Goal: Task Accomplishment & Management: Use online tool/utility

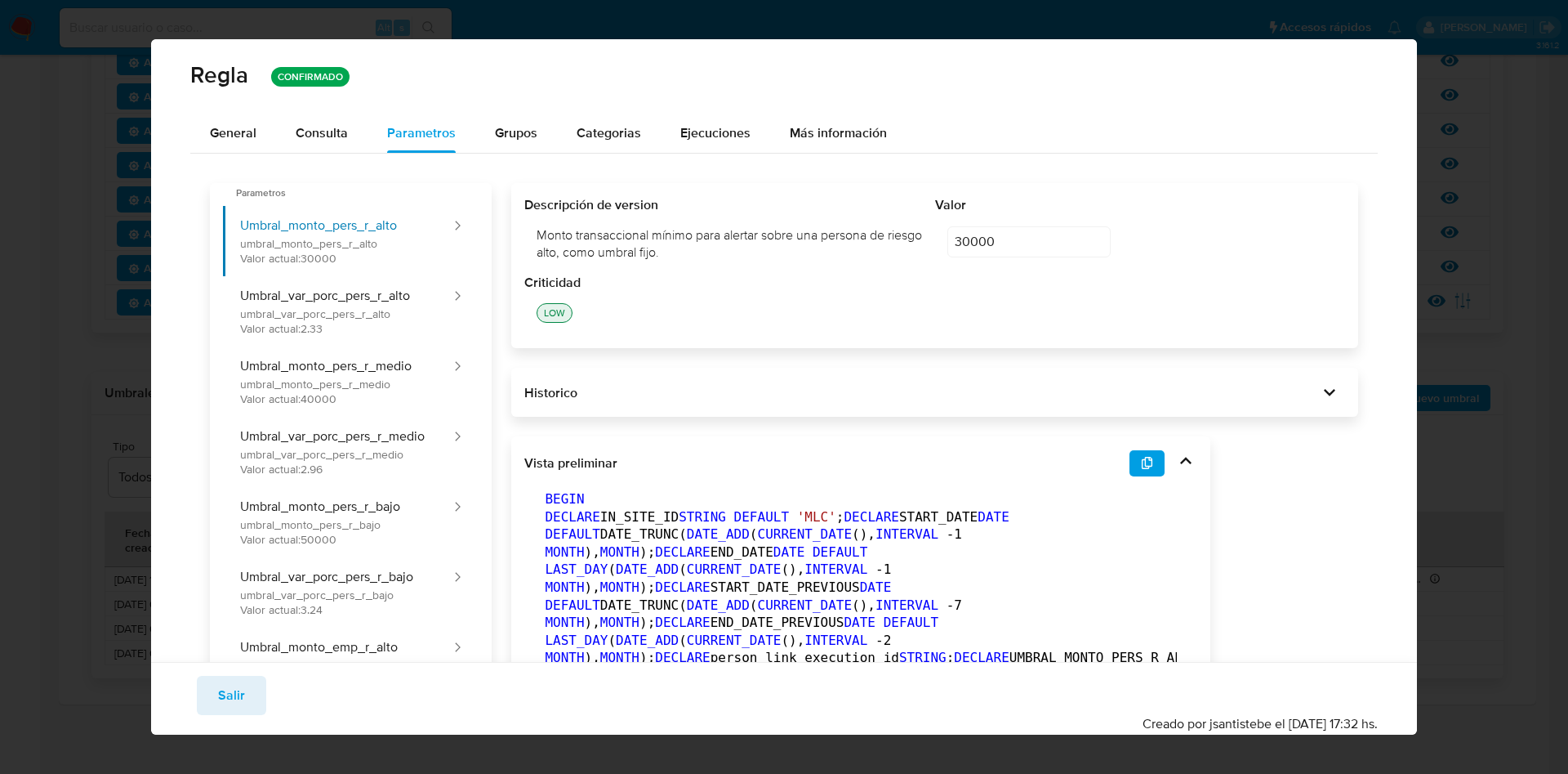
drag, startPoint x: 236, startPoint y: 687, endPoint x: 223, endPoint y: 682, distance: 13.9
click at [234, 687] on span "Salir" at bounding box center [232, 696] width 27 height 36
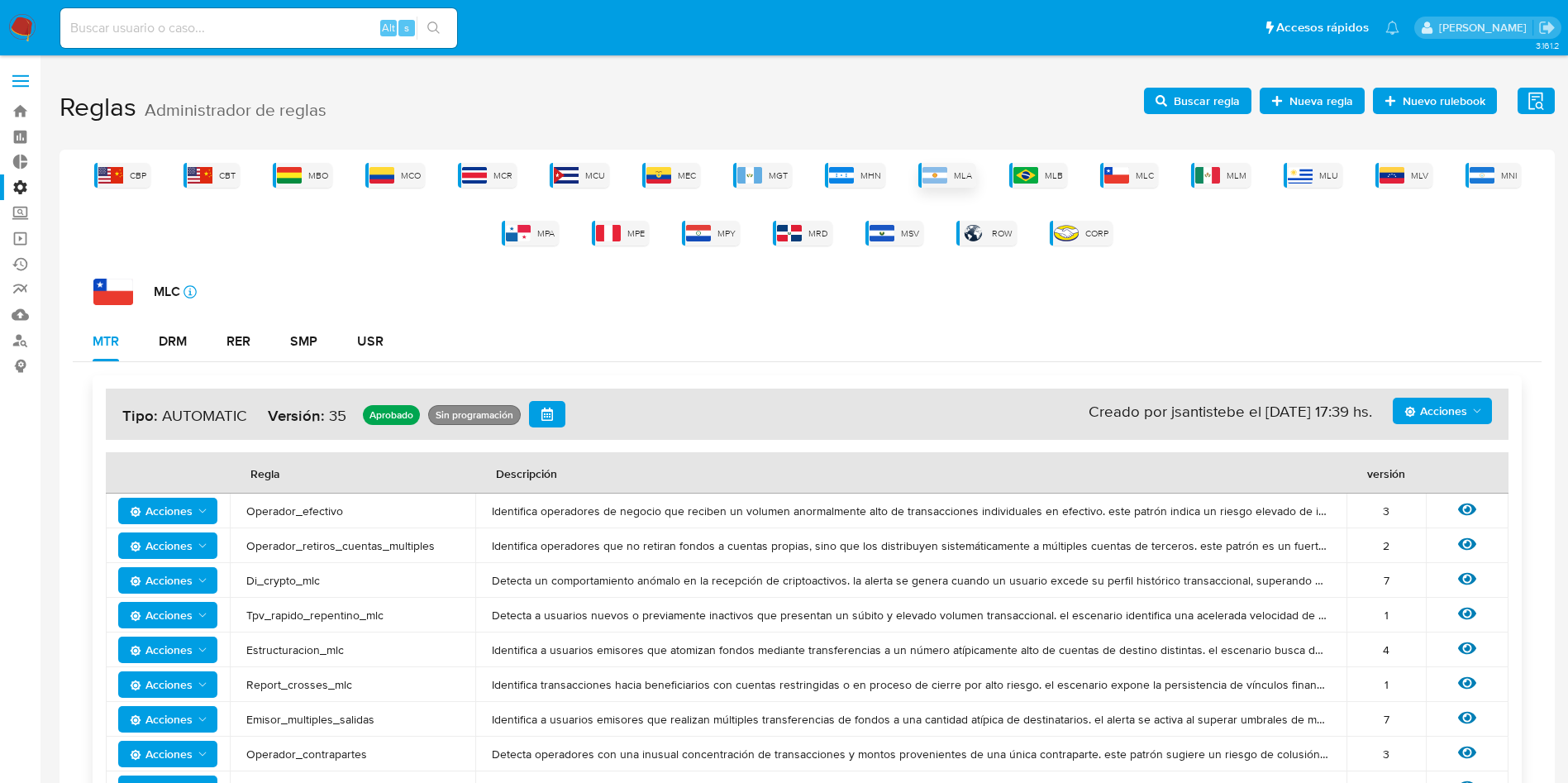
click at [940, 178] on img at bounding box center [935, 175] width 25 height 17
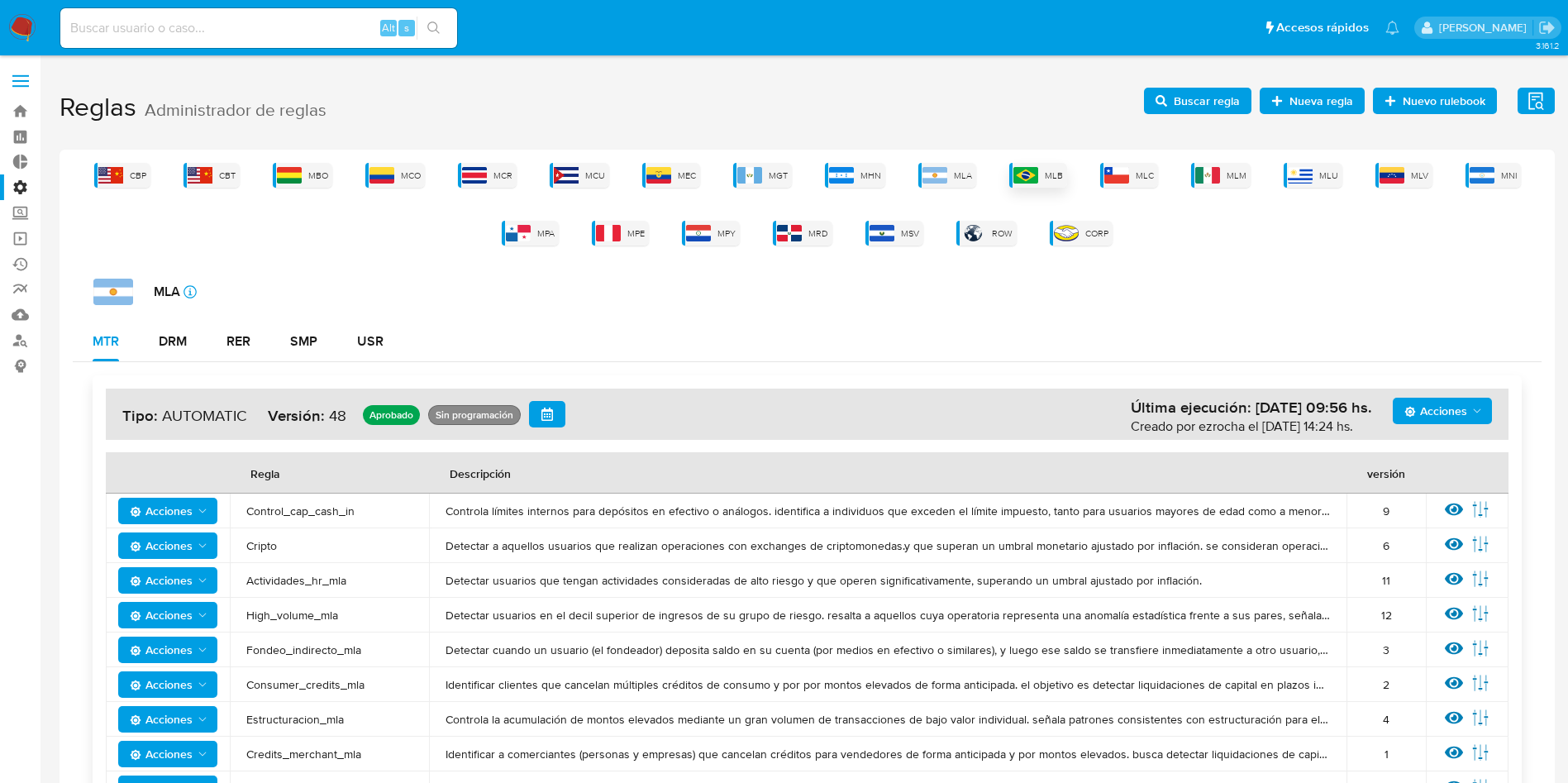
click at [1021, 174] on img at bounding box center [1026, 175] width 25 height 17
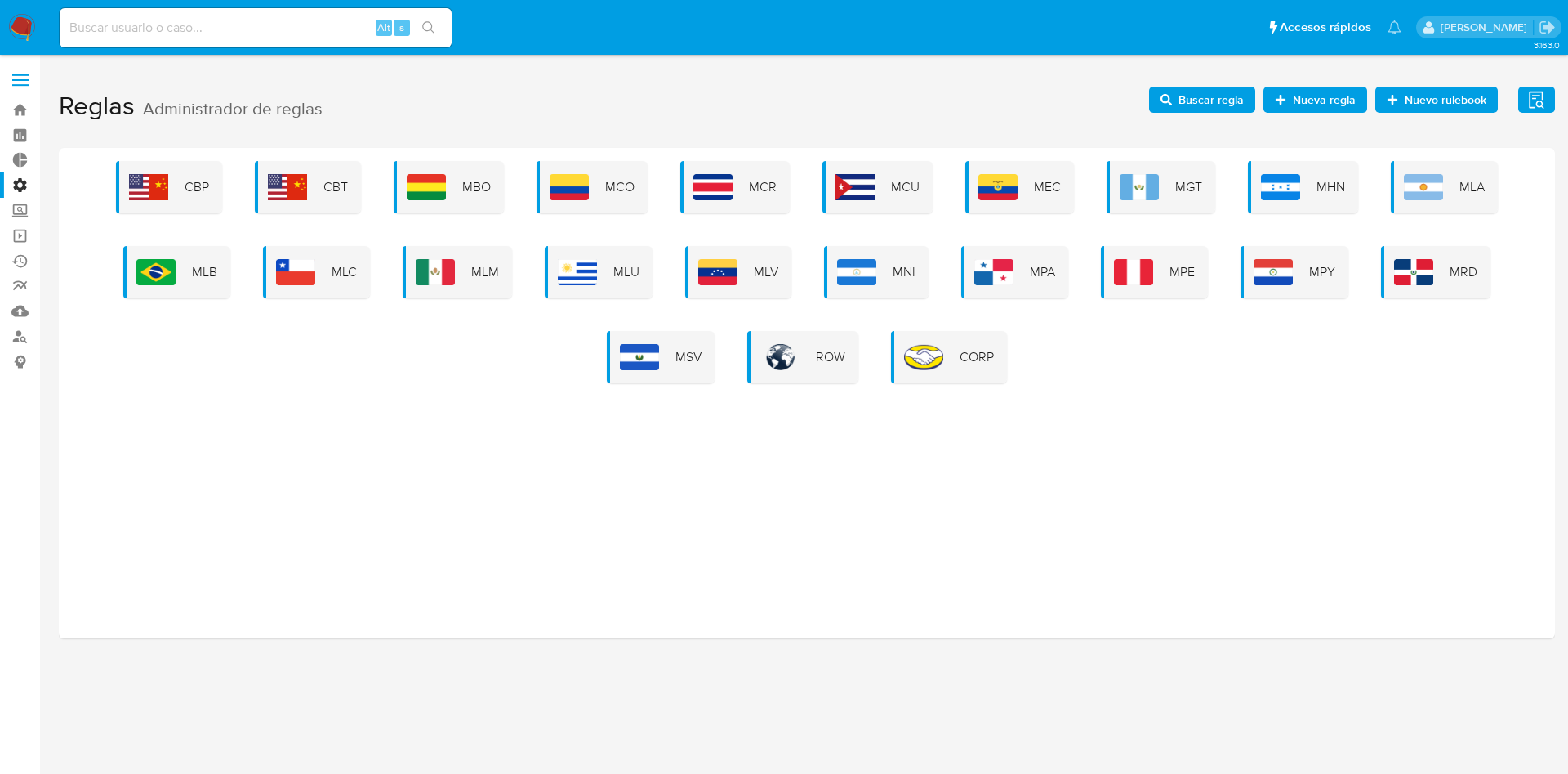
click at [232, 259] on div "CBP CBT MBO MCO MCR MCU MEC MGT MHN MLA MLB MLC MLM MLU MLV MNI MPA MPE MPY MRD…" at bounding box center [807, 272] width 1470 height 223
click at [176, 274] on img at bounding box center [157, 272] width 40 height 26
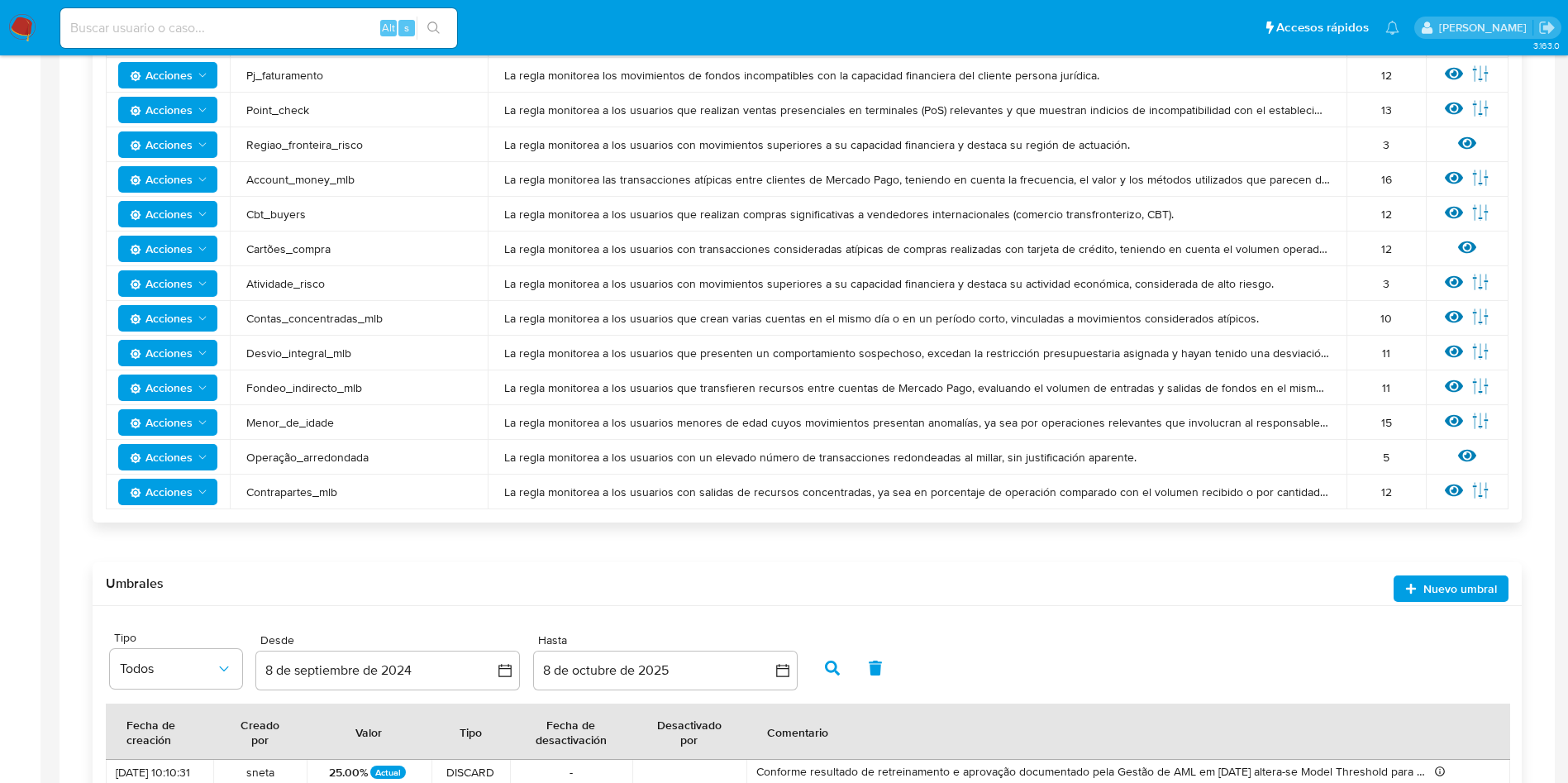
scroll to position [1240, 0]
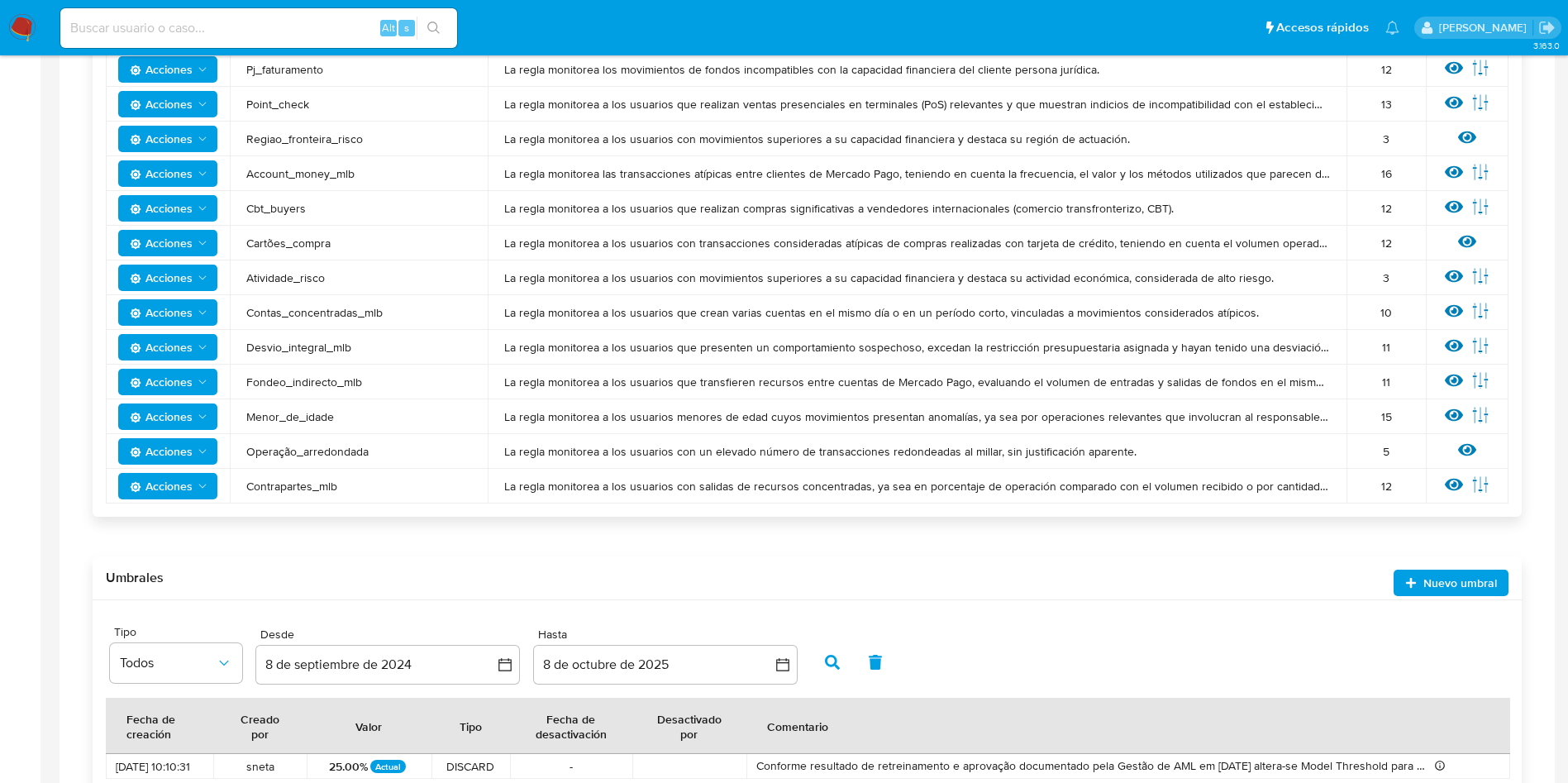
click at [1444, 345] on td "Ver regla Editar parámetros" at bounding box center [1467, 347] width 83 height 35
click at [1450, 344] on icon at bounding box center [1454, 345] width 18 height 18
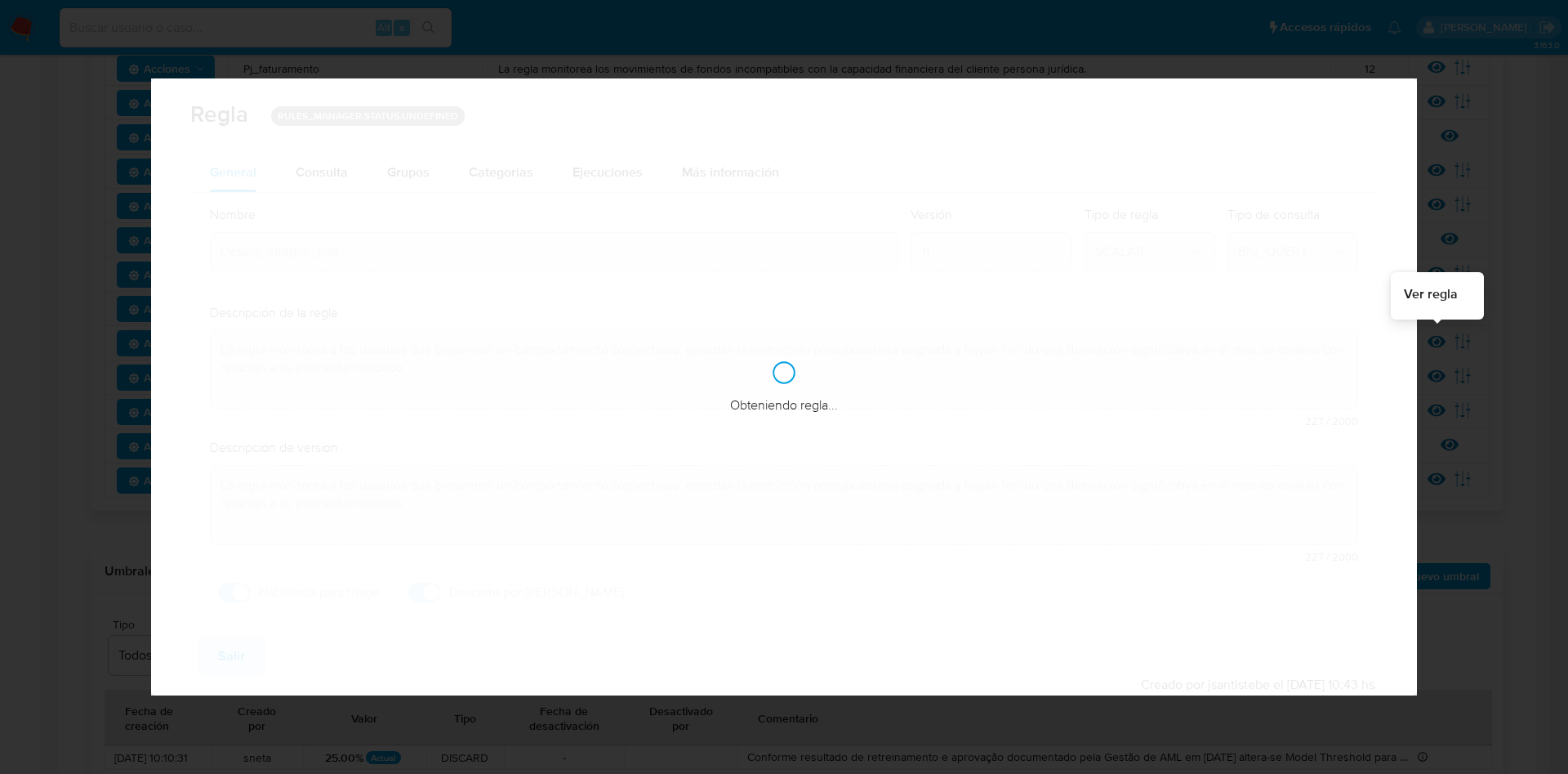
checkbox input "true"
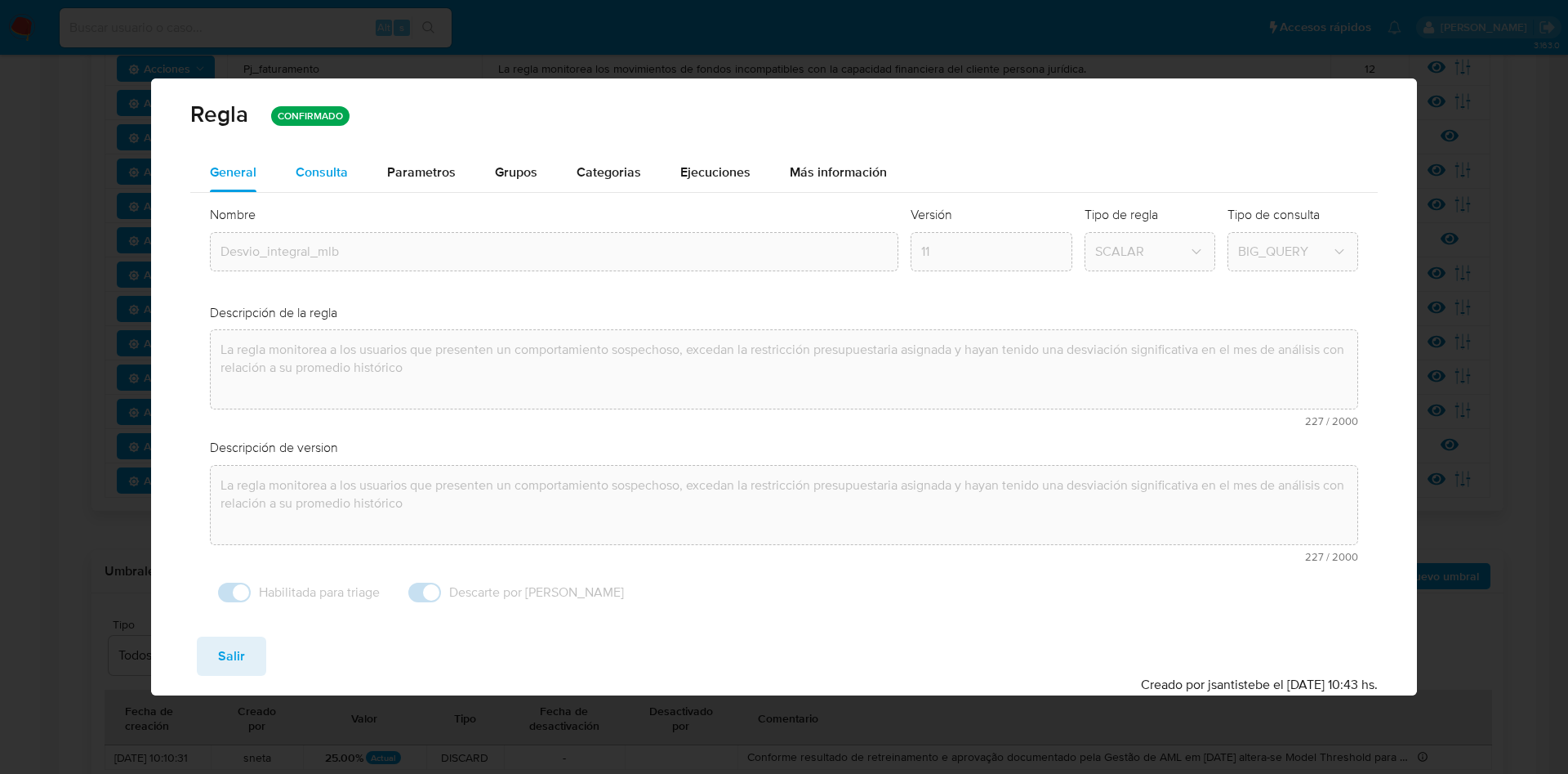
click at [321, 179] on div "Consulta" at bounding box center [321, 172] width 52 height 13
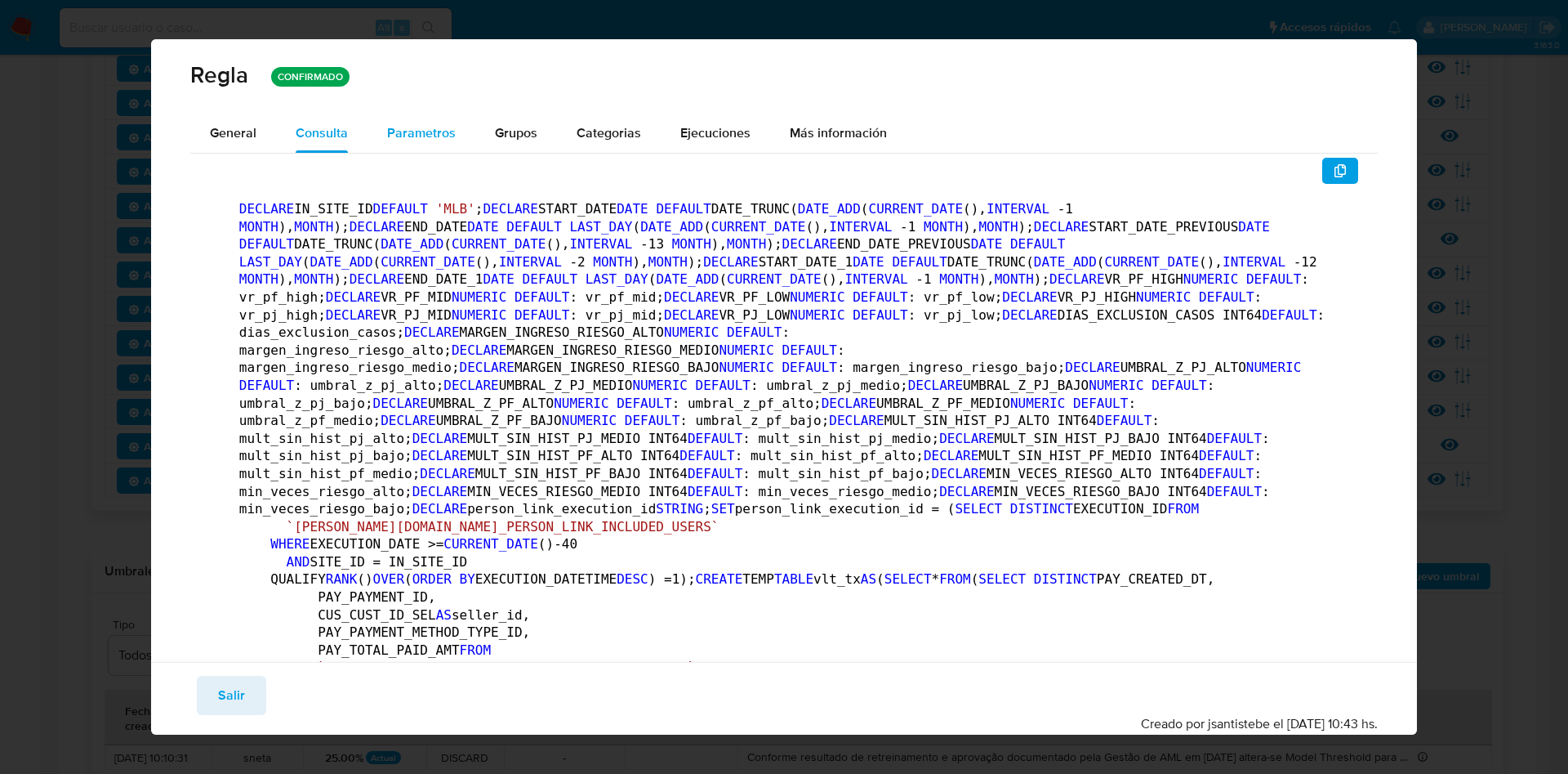
click at [416, 134] on span "Parametros" at bounding box center [421, 133] width 68 height 19
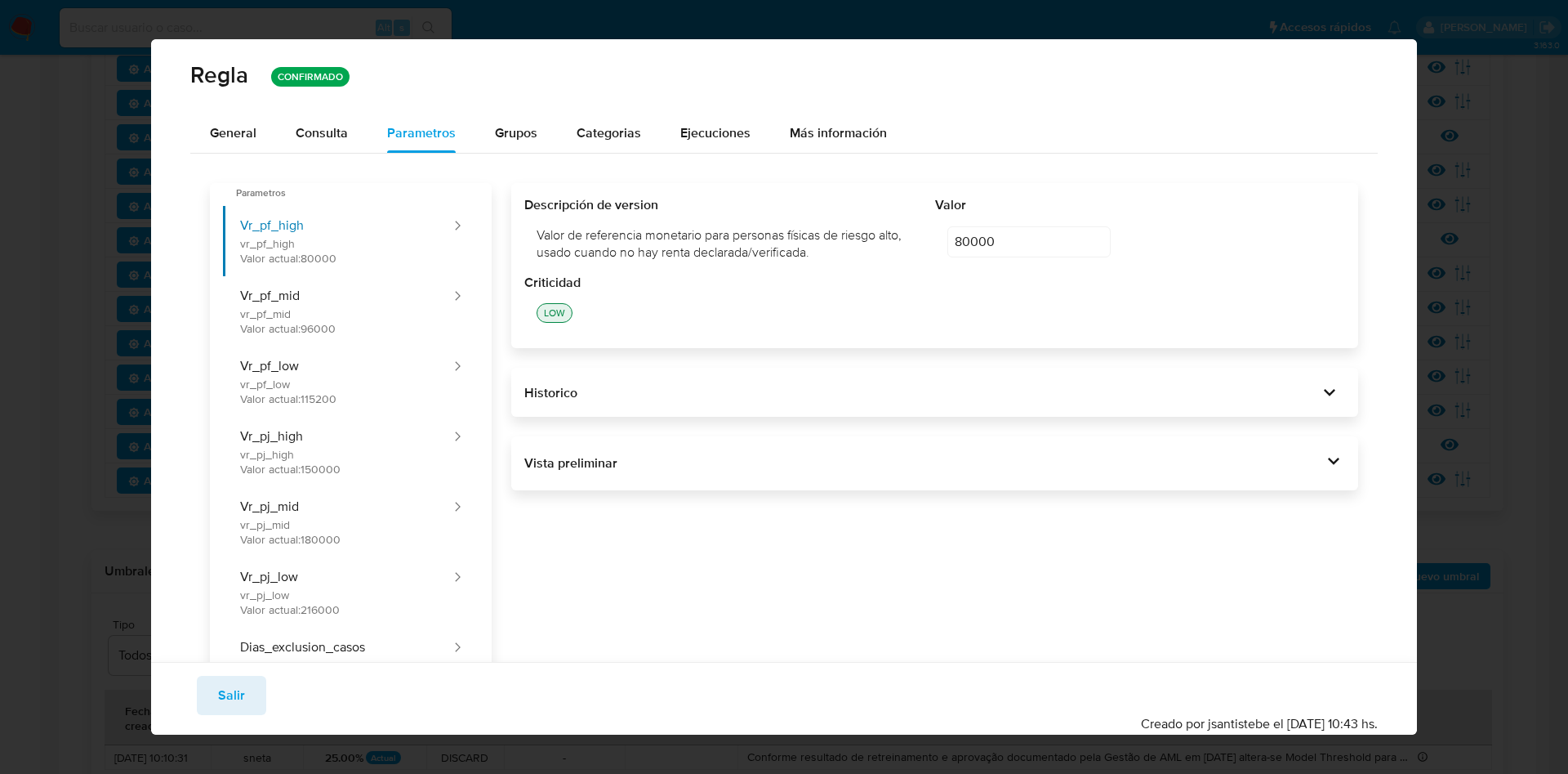
click at [1311, 448] on div "Vista preliminar DECLARE IN_SITE_ID DEFAULT 'MLB' ; DECLARE START_DATE DATE DEF…" at bounding box center [934, 462] width 847 height 54
click at [1322, 457] on icon at bounding box center [1334, 461] width 23 height 23
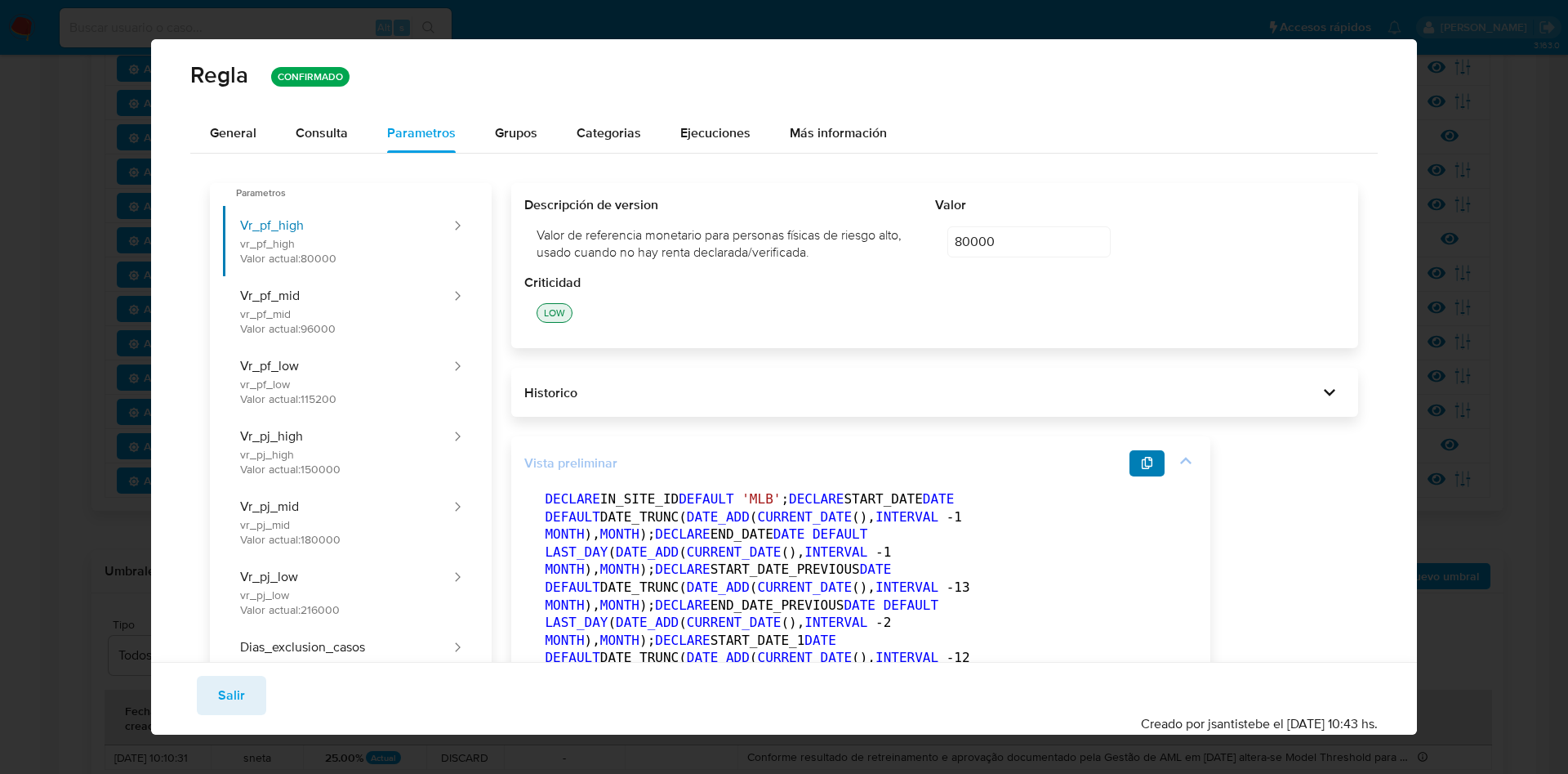
click at [1142, 465] on icon "button" at bounding box center [1148, 463] width 12 height 13
click at [328, 127] on div "Consulta" at bounding box center [321, 134] width 52 height 13
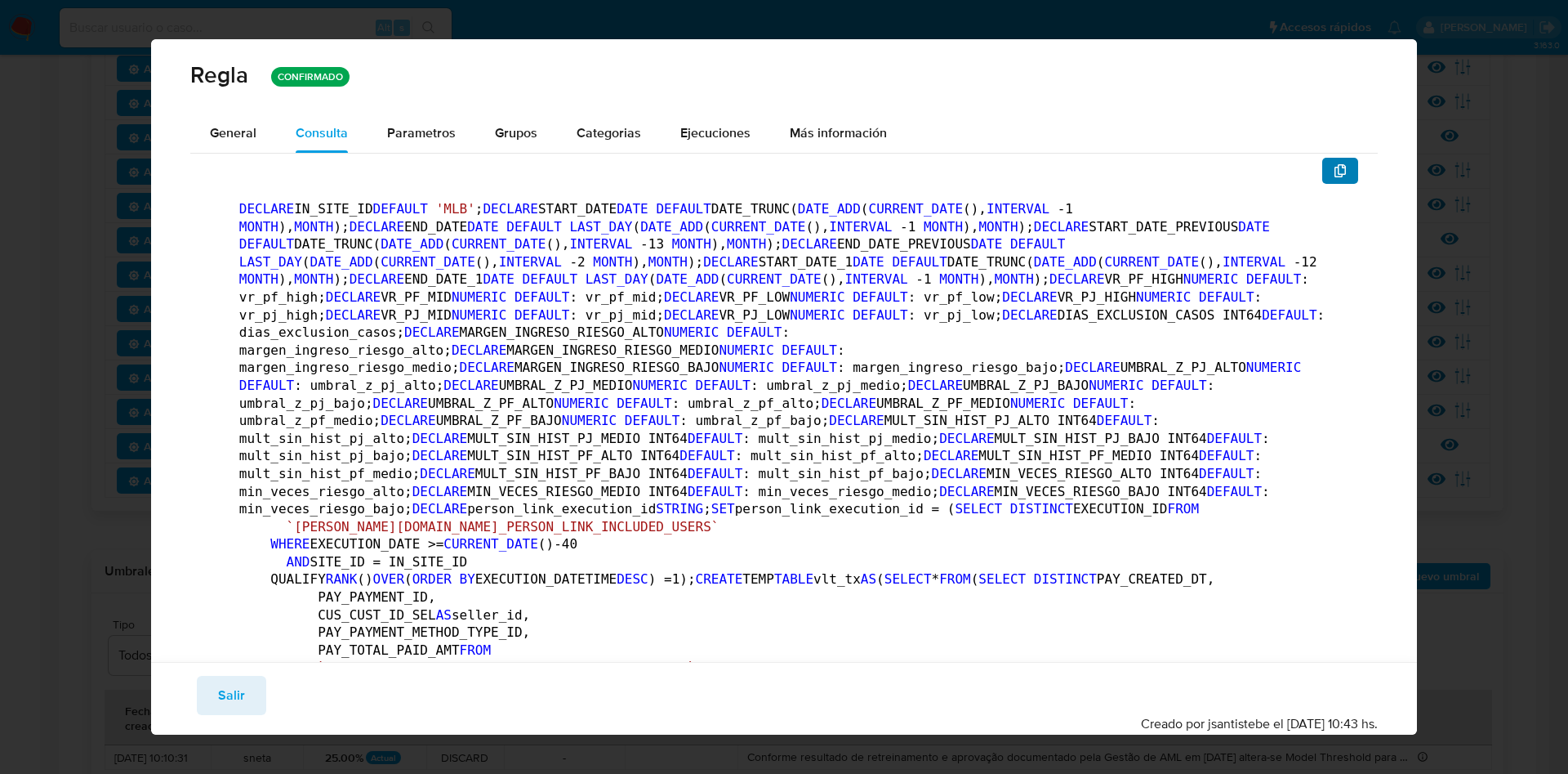
click at [1332, 171] on button "button" at bounding box center [1341, 171] width 36 height 26
click at [207, 683] on button "Salir" at bounding box center [232, 696] width 69 height 40
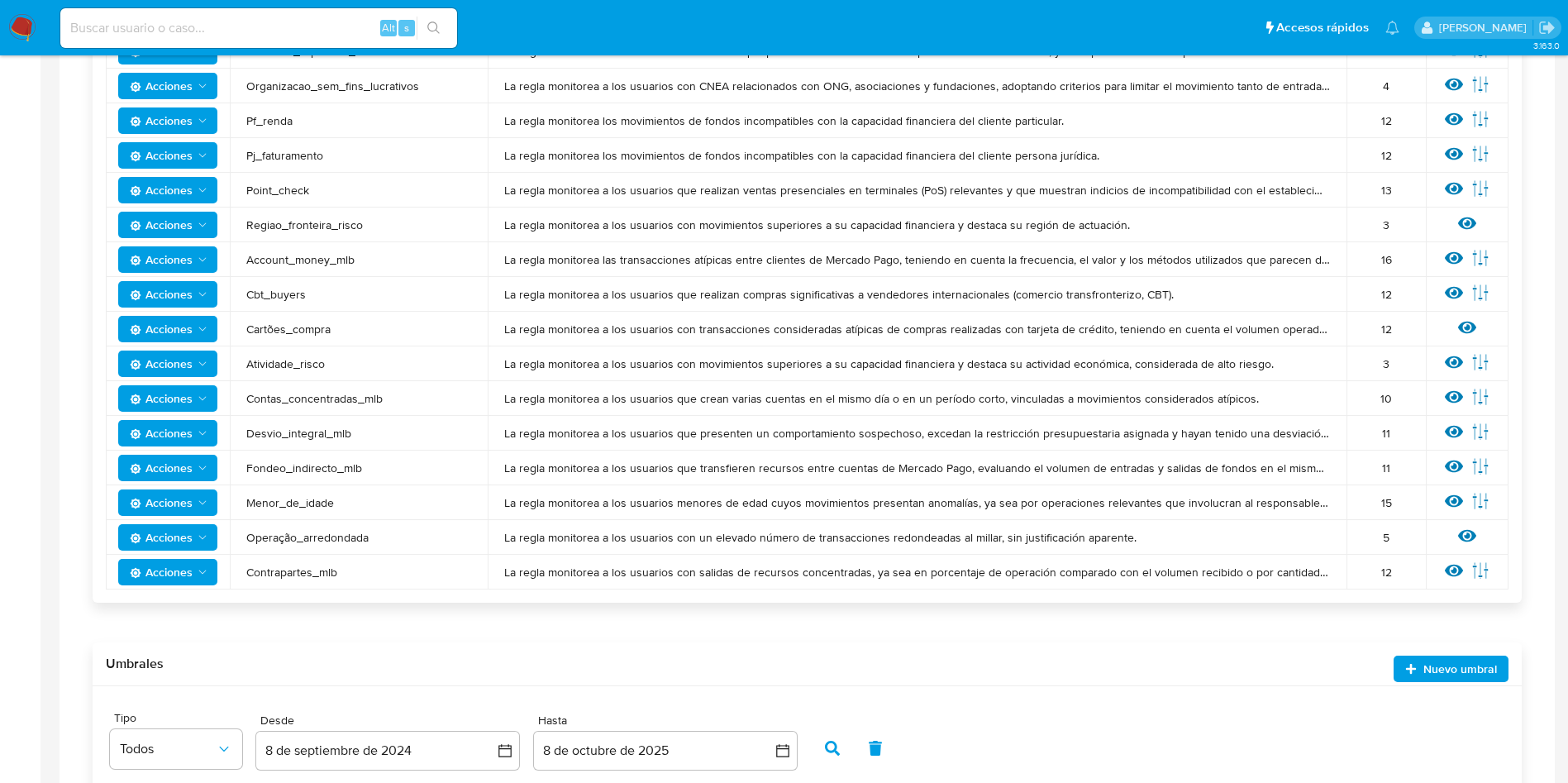
scroll to position [1116, 0]
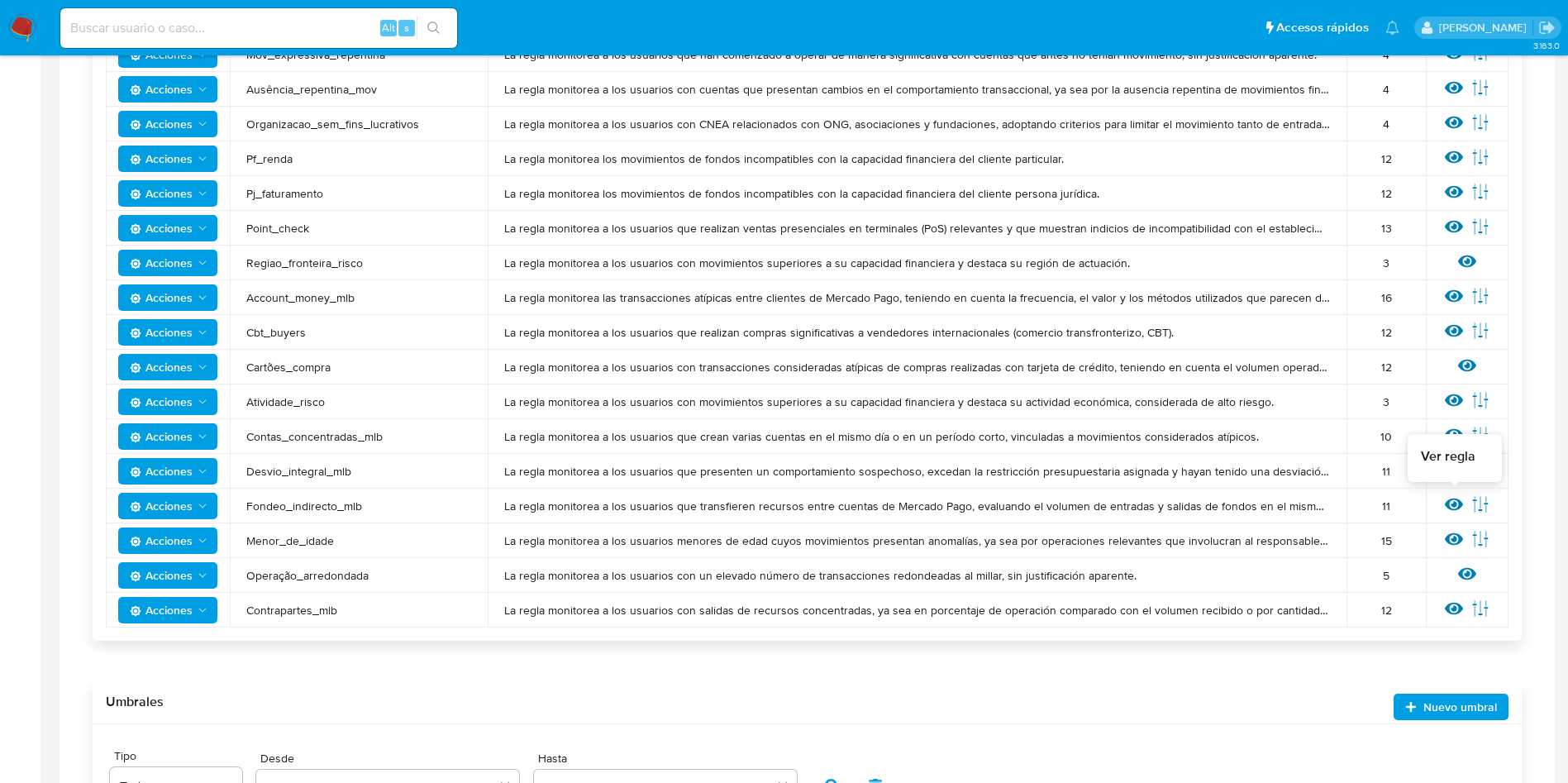
click at [1449, 497] on icon at bounding box center [1454, 504] width 18 height 18
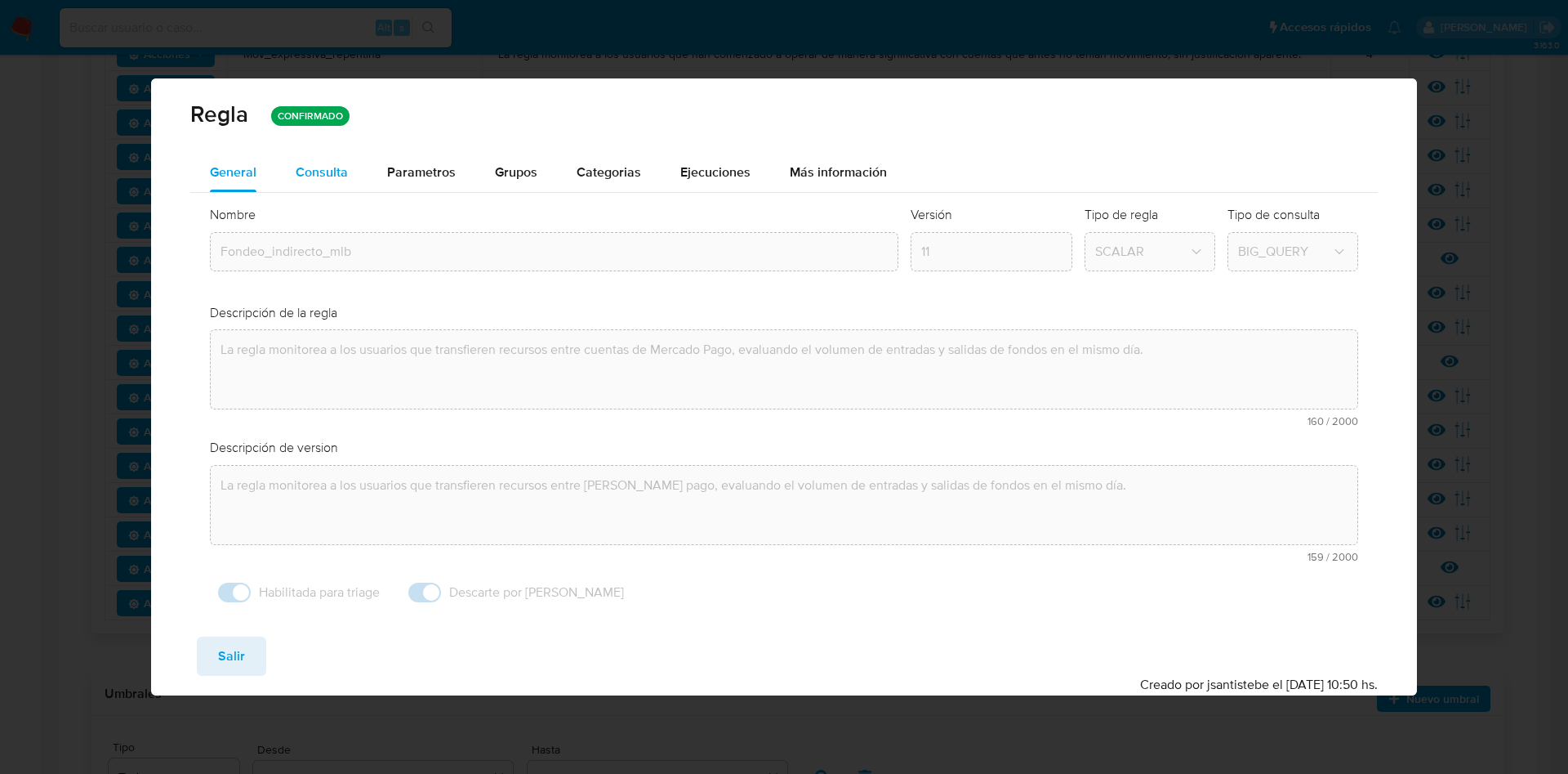
click at [355, 163] on button "Consulta" at bounding box center [321, 172] width 91 height 40
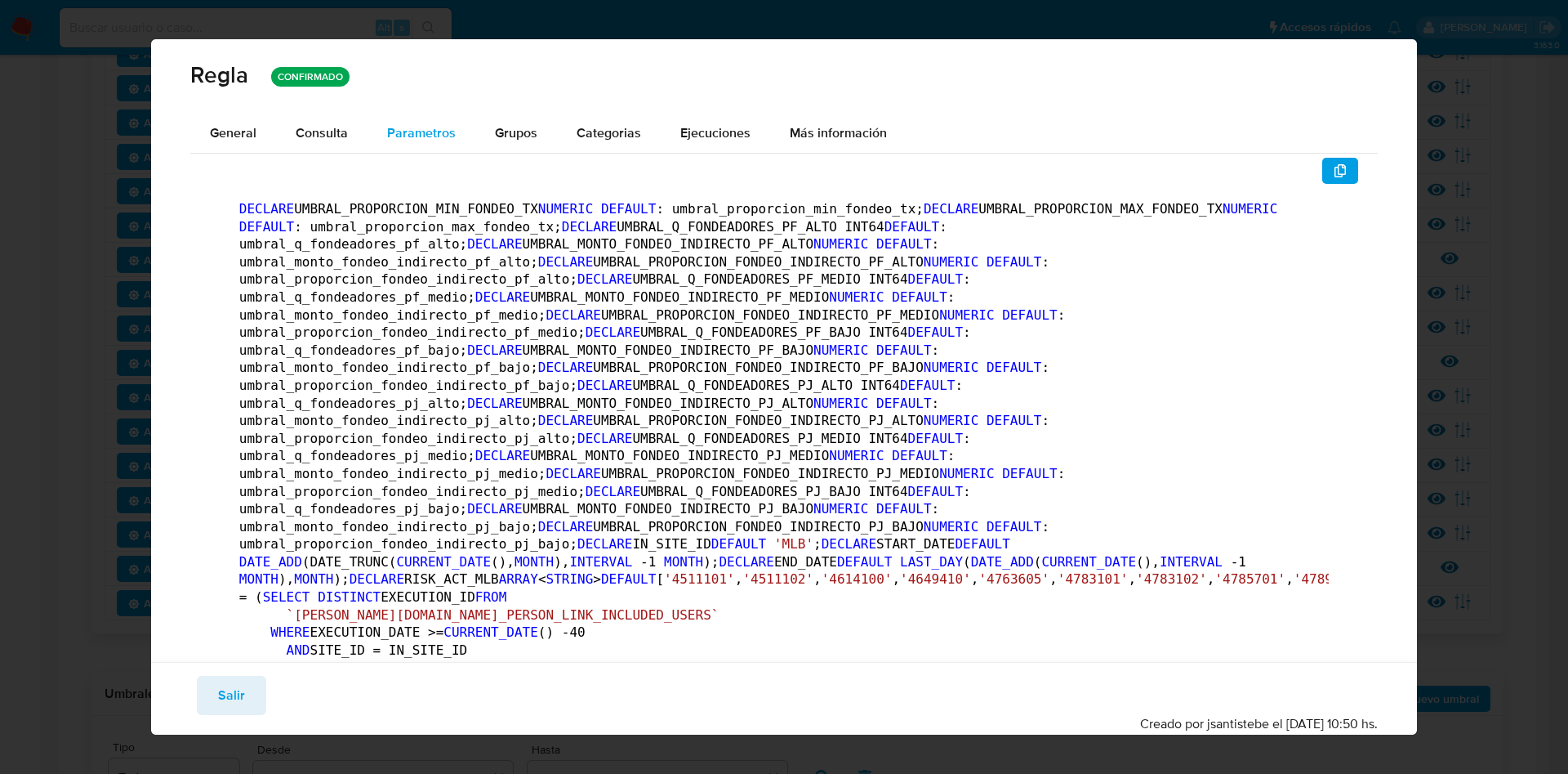
click at [435, 121] on div "Parametros" at bounding box center [421, 134] width 68 height 40
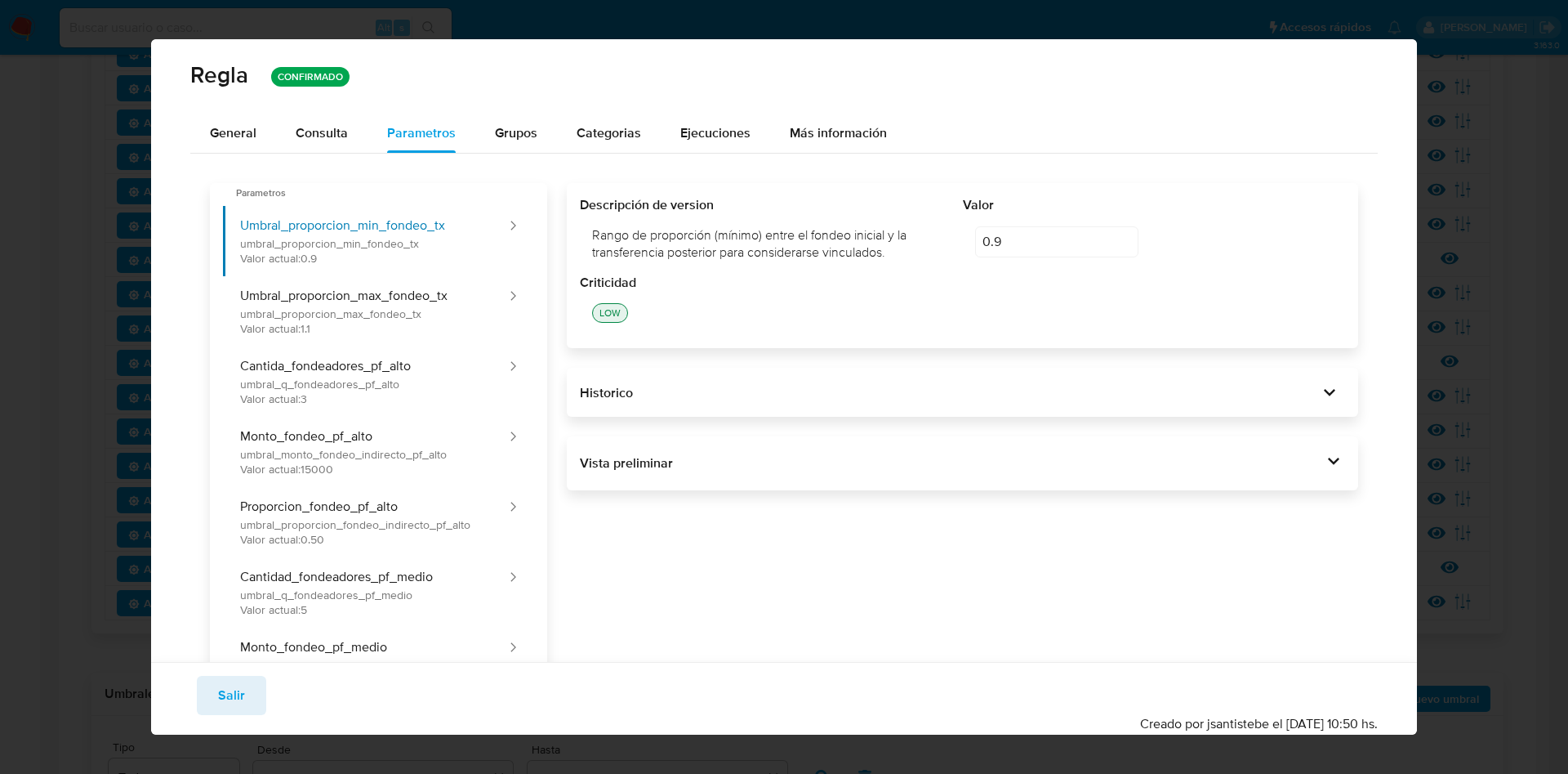
click at [1322, 454] on icon at bounding box center [1334, 461] width 23 height 23
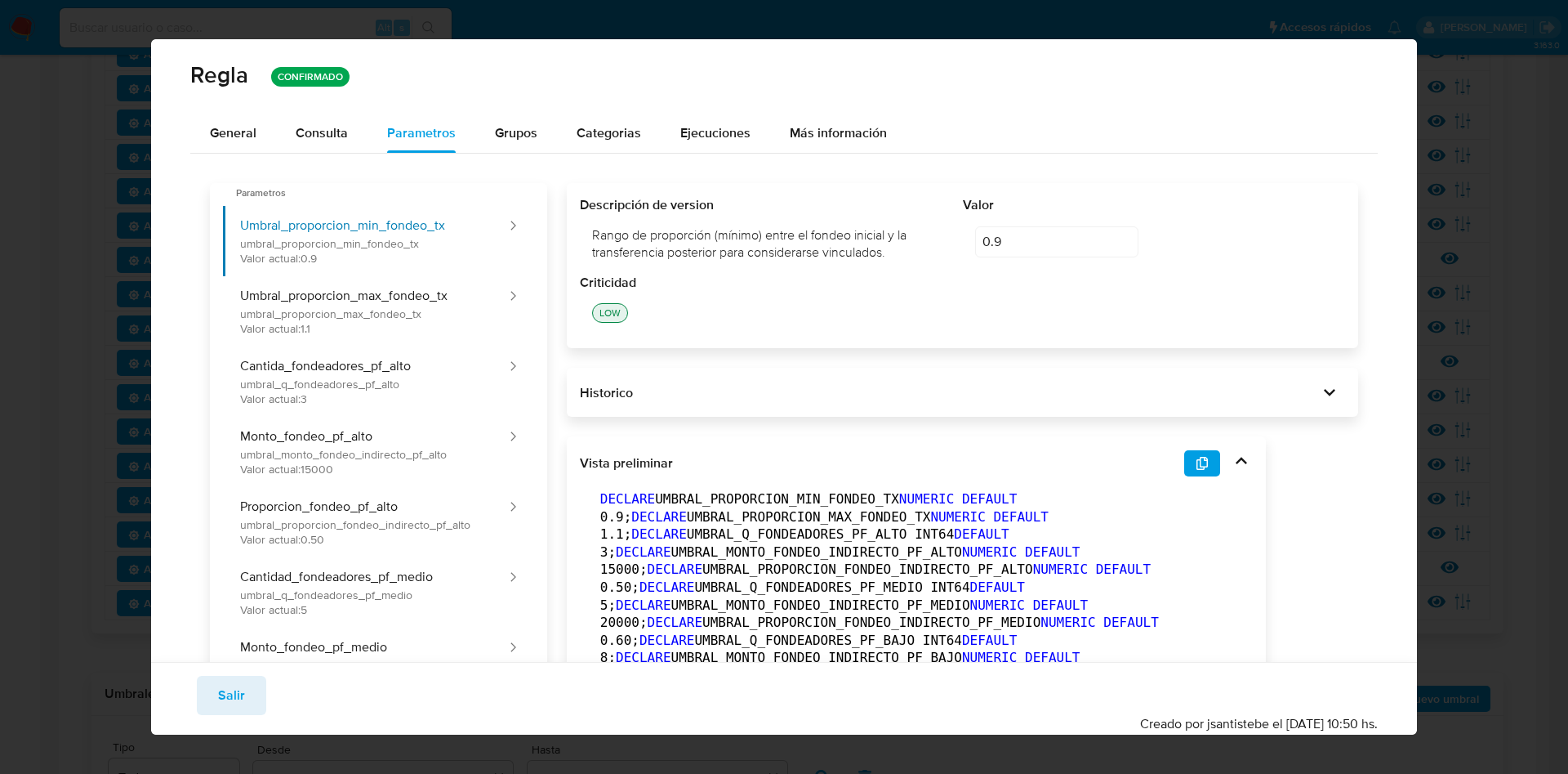
drag, startPoint x: 1209, startPoint y: 460, endPoint x: 1182, endPoint y: 505, distance: 52.5
click at [1210, 460] on button "button" at bounding box center [1202, 463] width 36 height 26
click at [285, 151] on button "Consulta" at bounding box center [321, 134] width 91 height 40
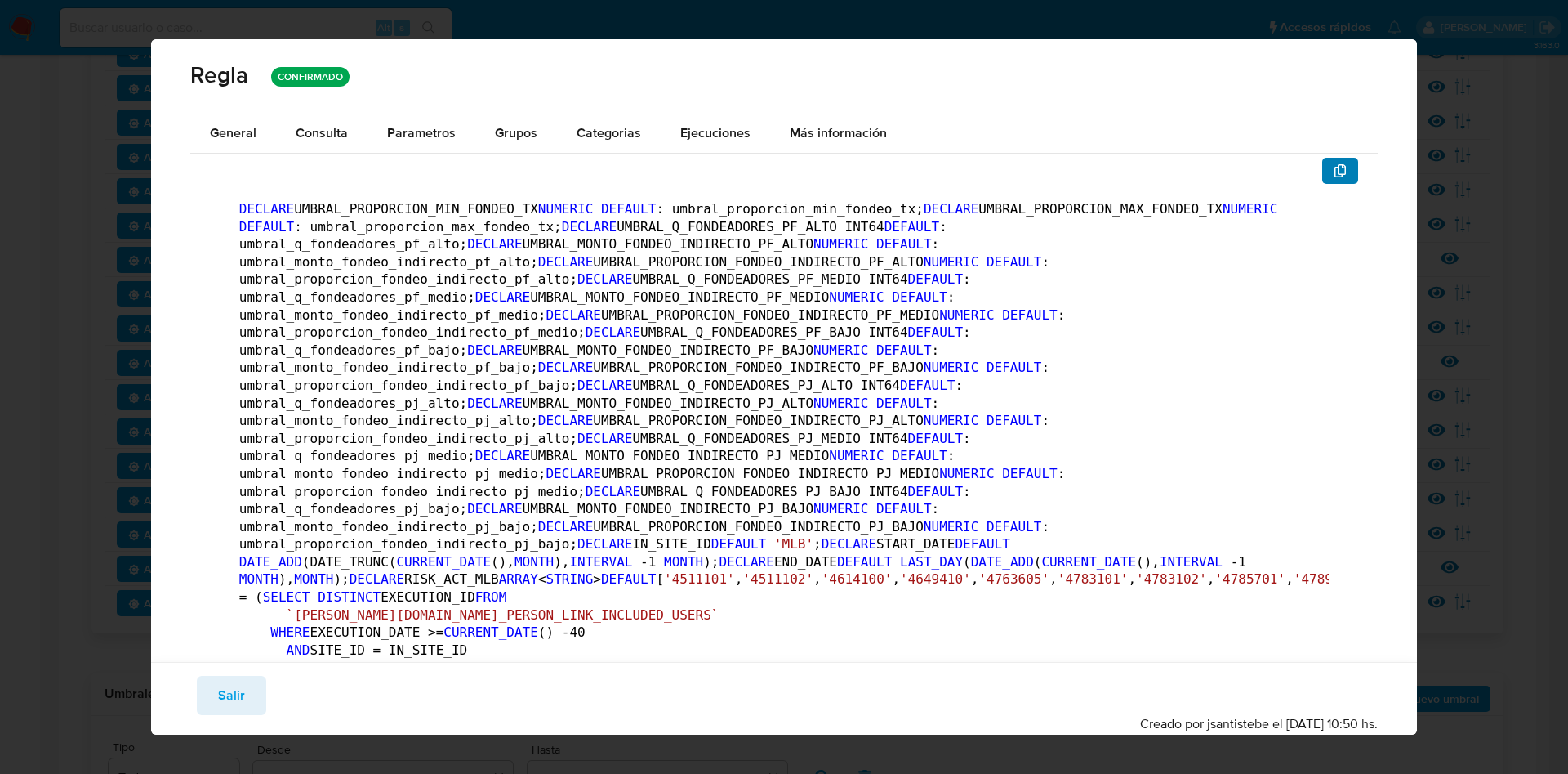
click at [1334, 171] on icon "button" at bounding box center [1341, 171] width 13 height 13
click at [246, 691] on button "Salir" at bounding box center [232, 696] width 69 height 40
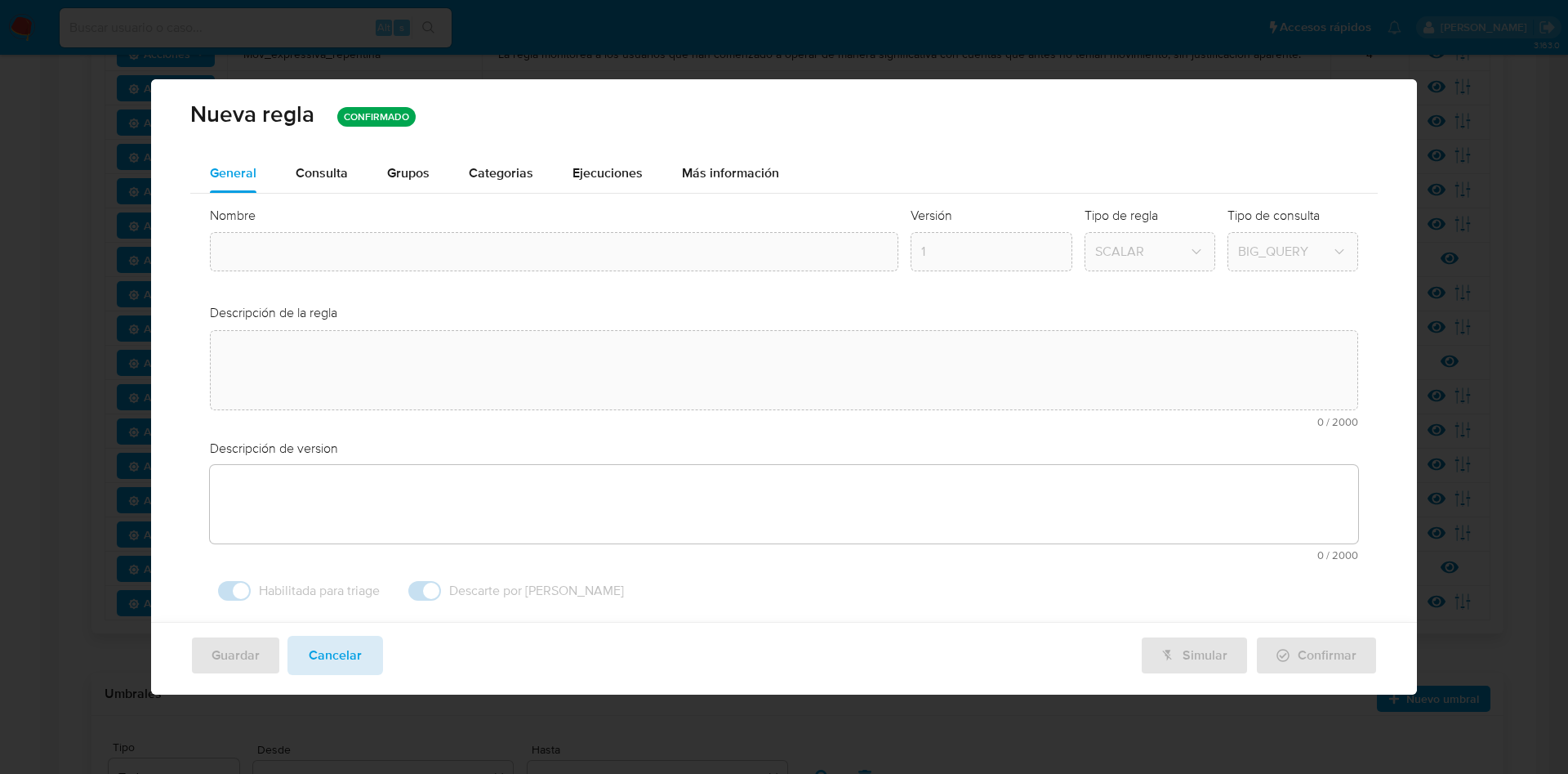
type input "Fondeo_indirecto_mlb"
type textarea "La regla monitorea a los usuarios que transfieren recursos entre cuentas de Mer…"
type textarea "La regla monitorea a los usuarios que transfieren recursos entre cuentas de mer…"
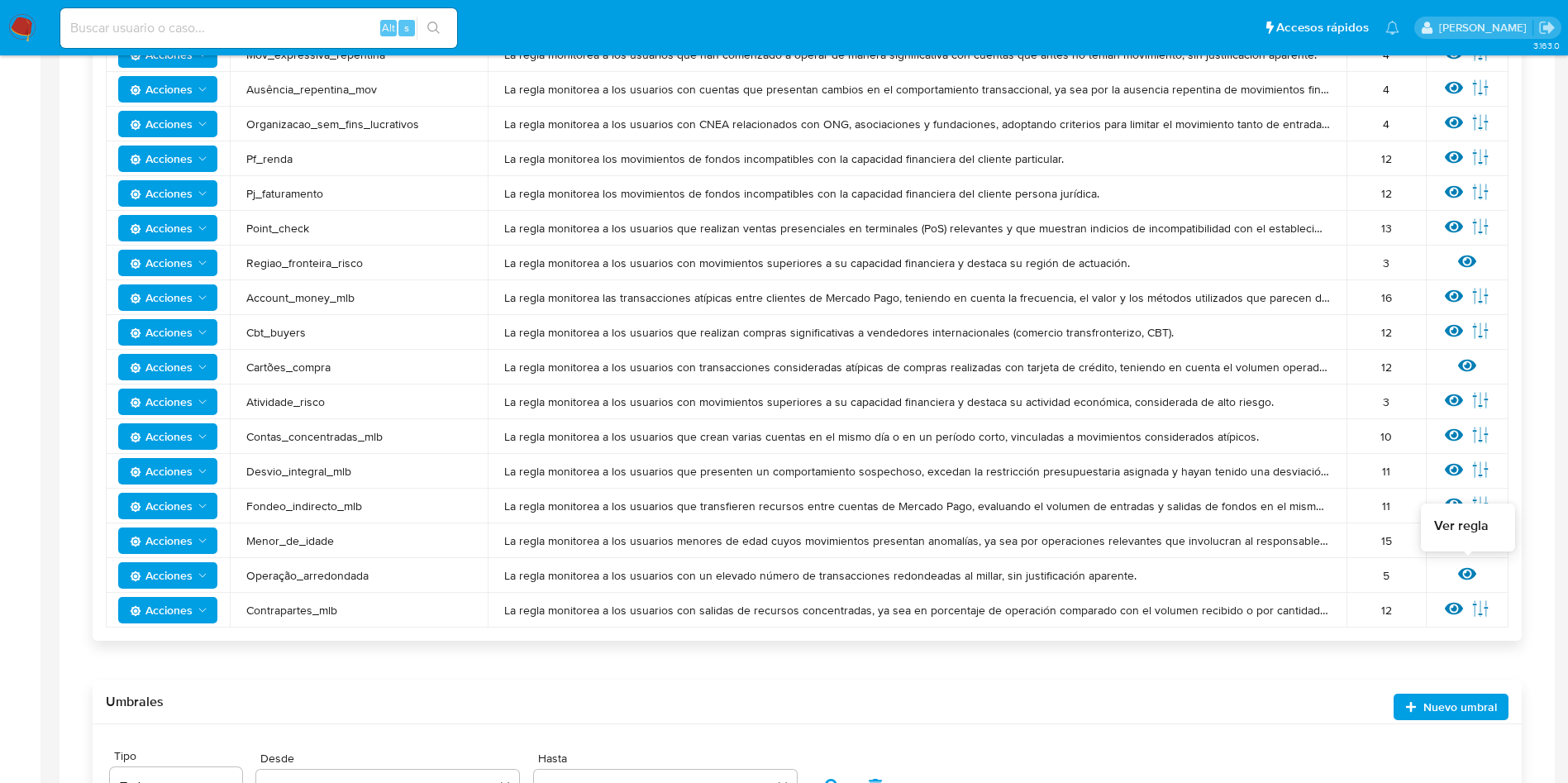
click at [1464, 565] on icon at bounding box center [1467, 574] width 18 height 18
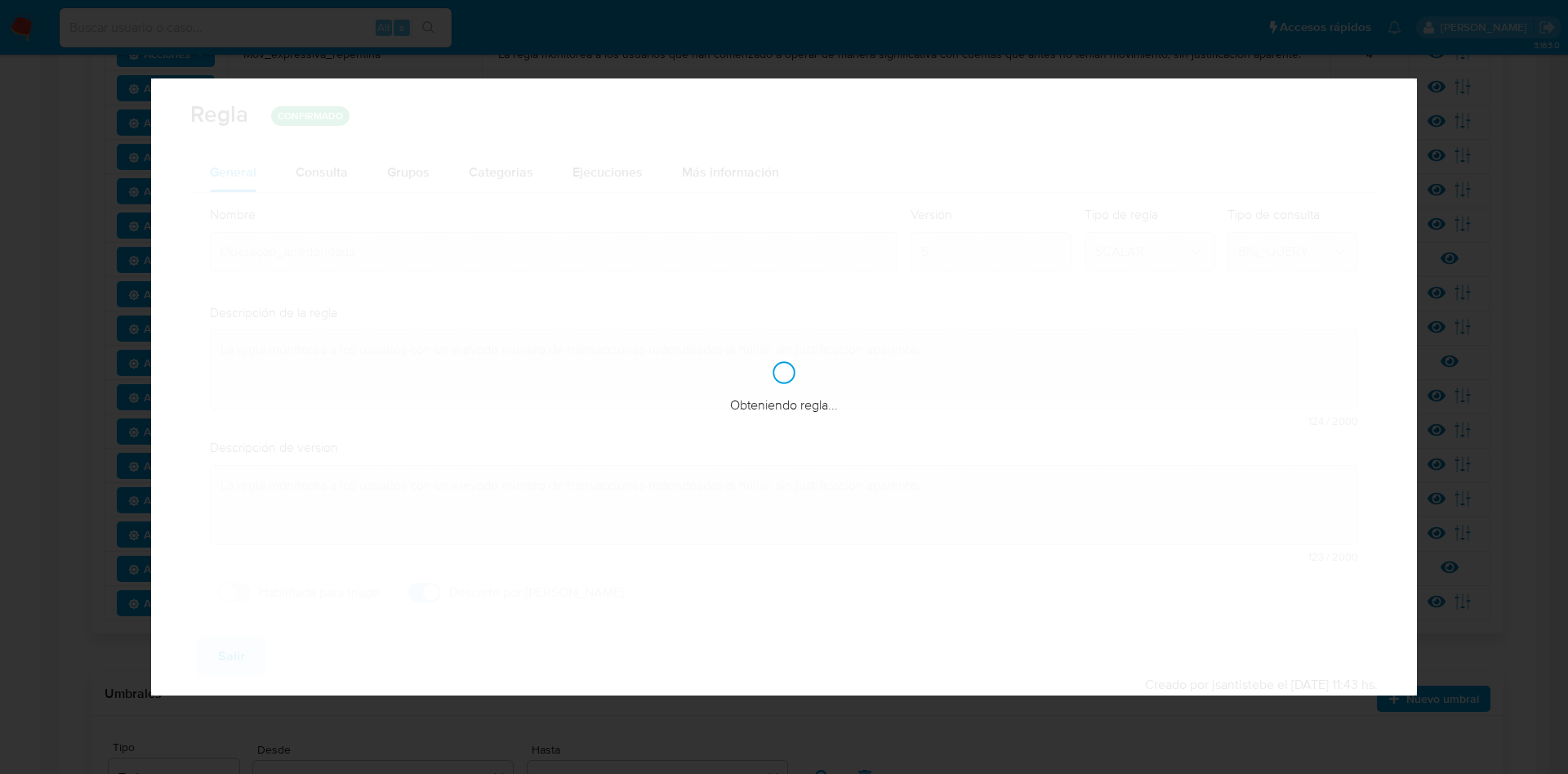
checkbox input "false"
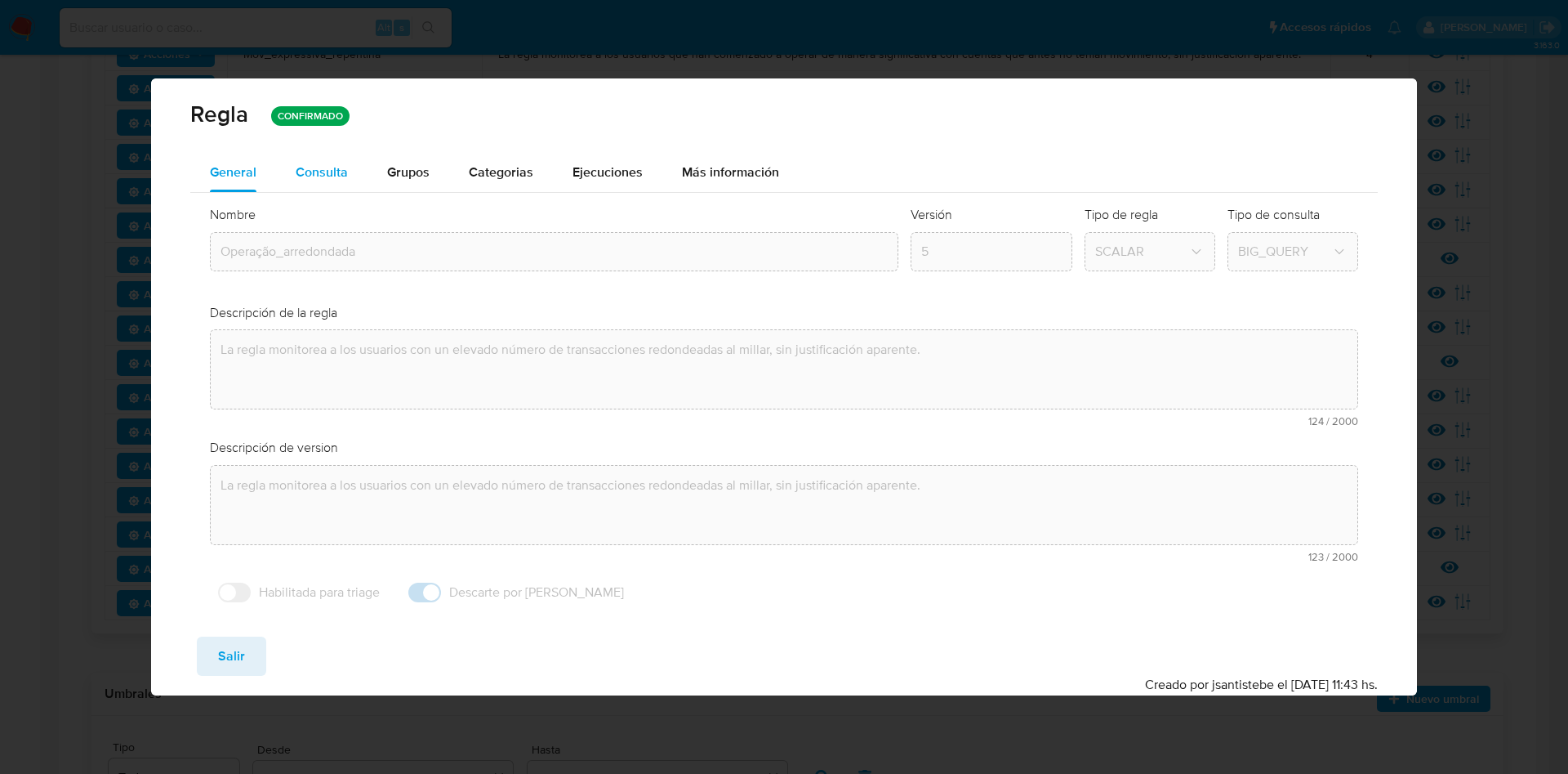
click at [320, 169] on div "Consulta" at bounding box center [321, 172] width 52 height 13
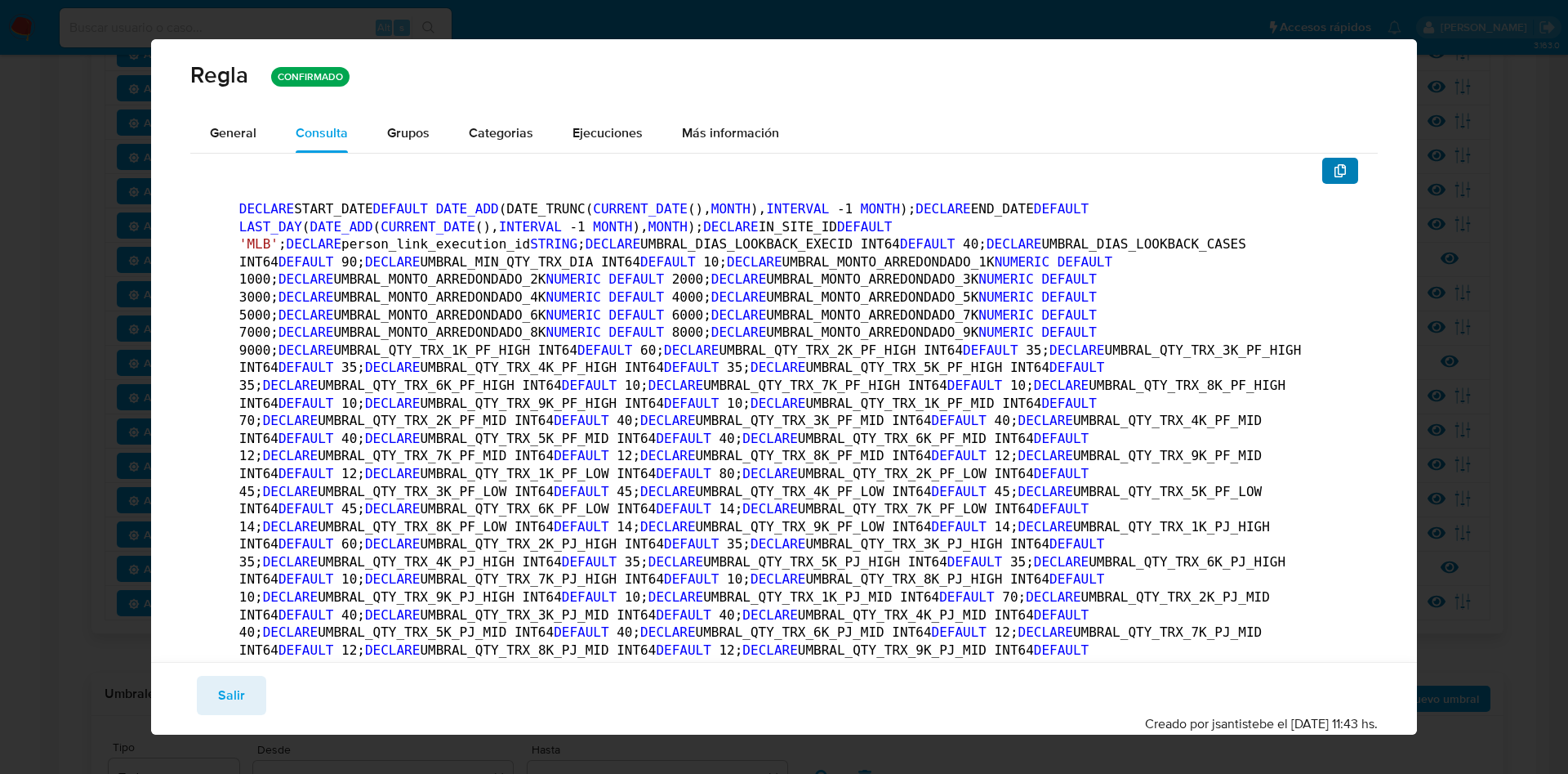
click at [1334, 171] on icon "button" at bounding box center [1341, 171] width 13 height 13
click at [230, 120] on div "General" at bounding box center [233, 134] width 46 height 40
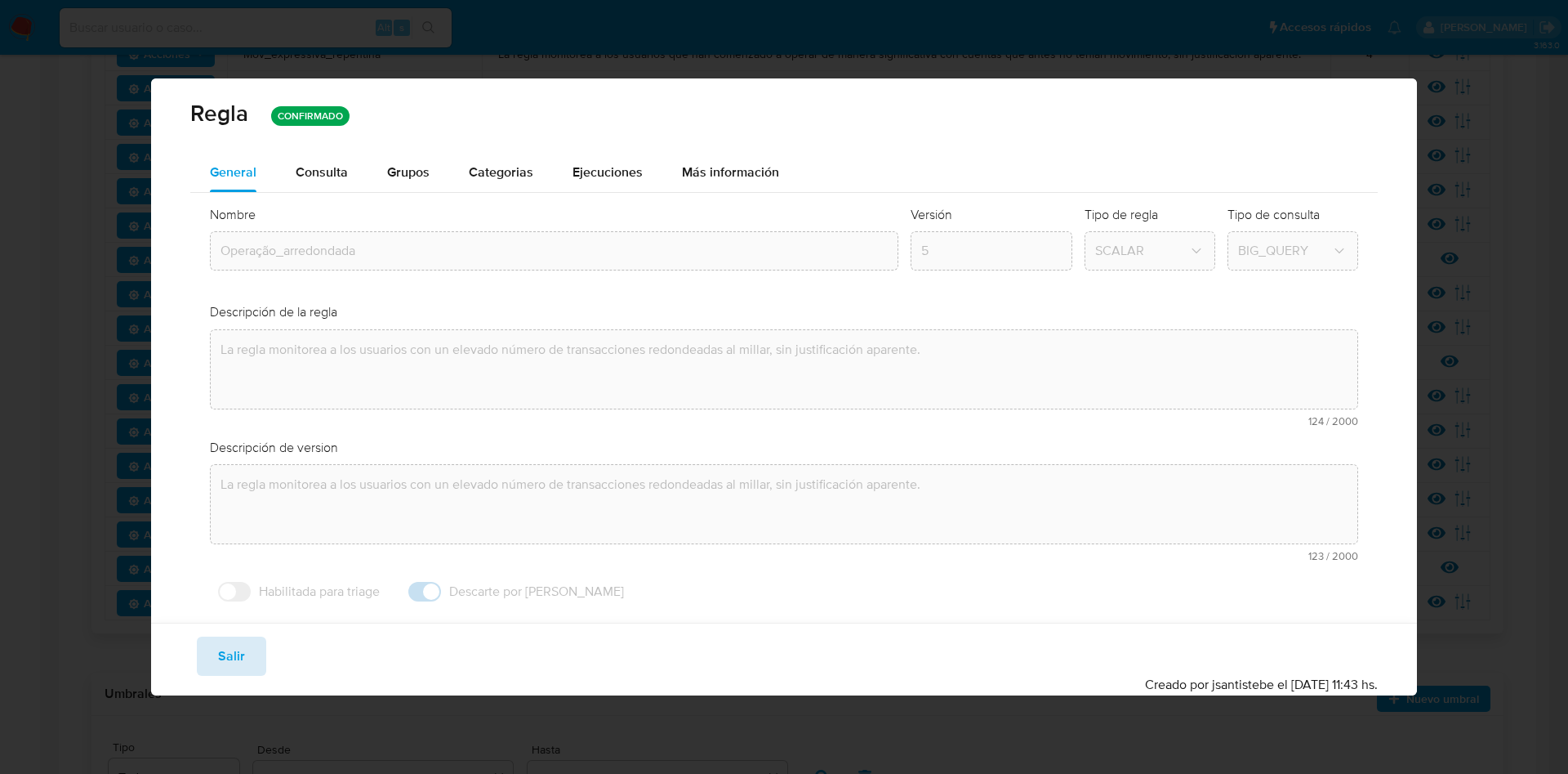
click at [230, 660] on span "Salir" at bounding box center [232, 656] width 27 height 36
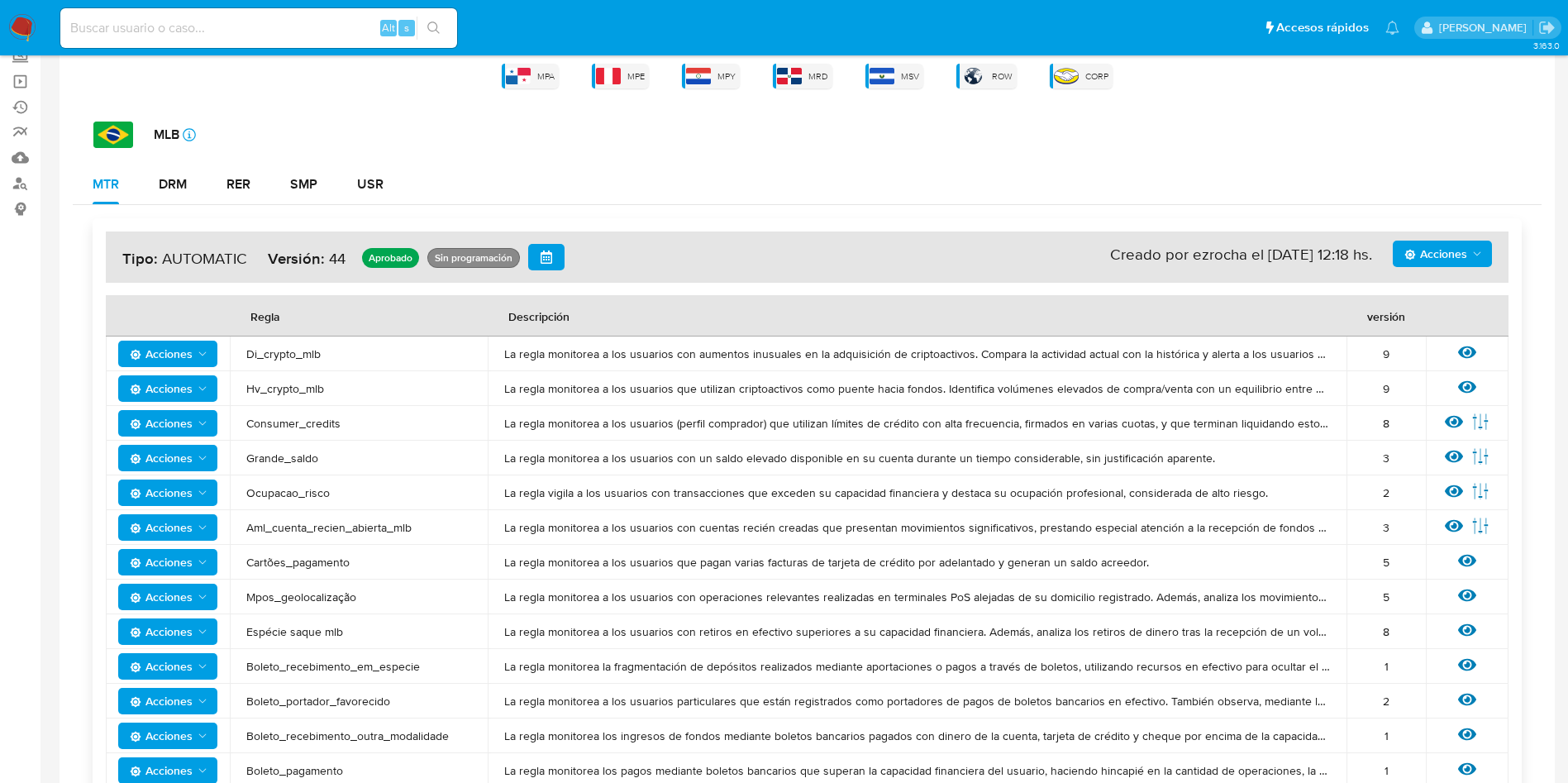
scroll to position [0, 0]
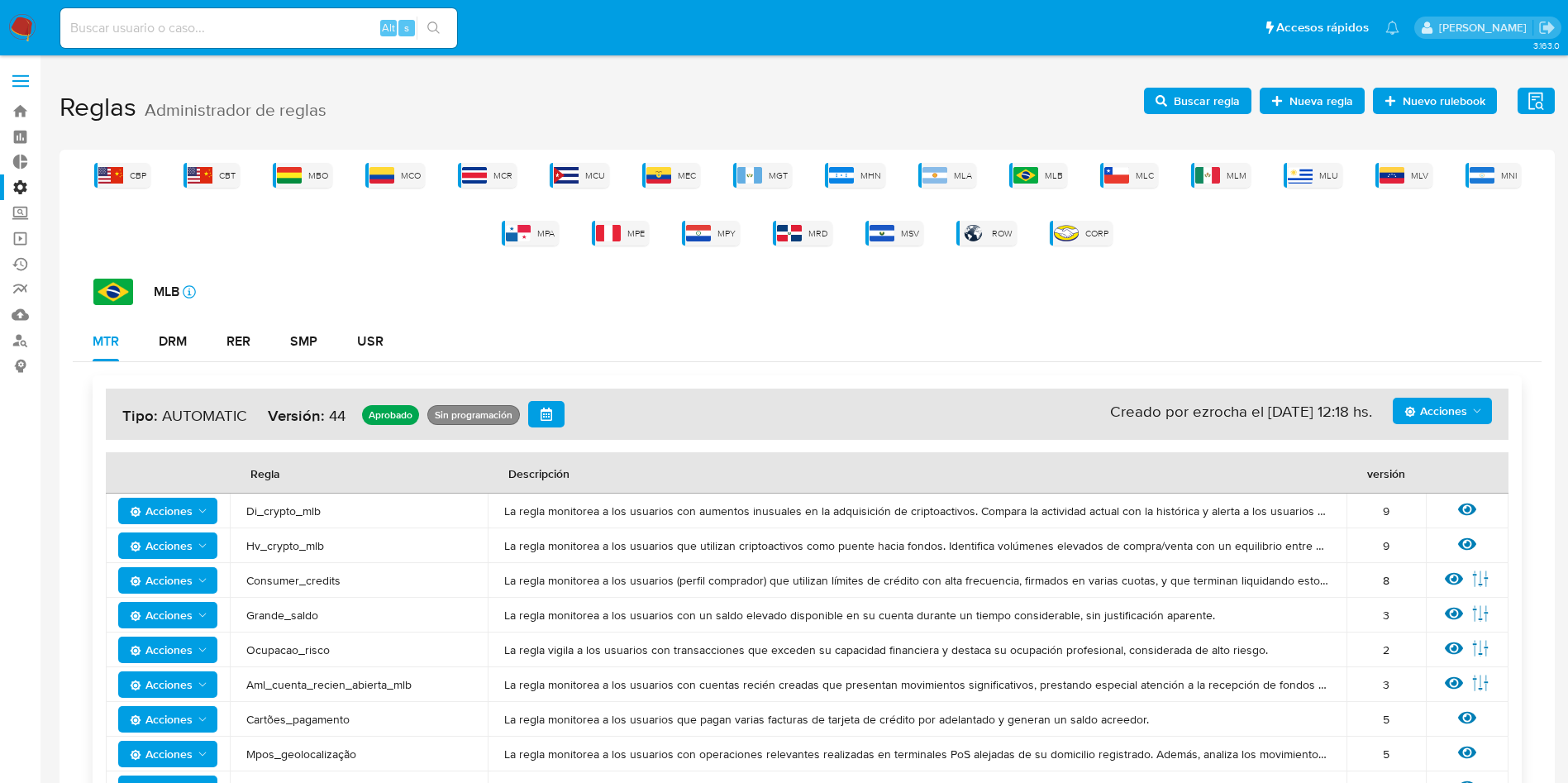
click at [389, 168] on img at bounding box center [382, 175] width 25 height 17
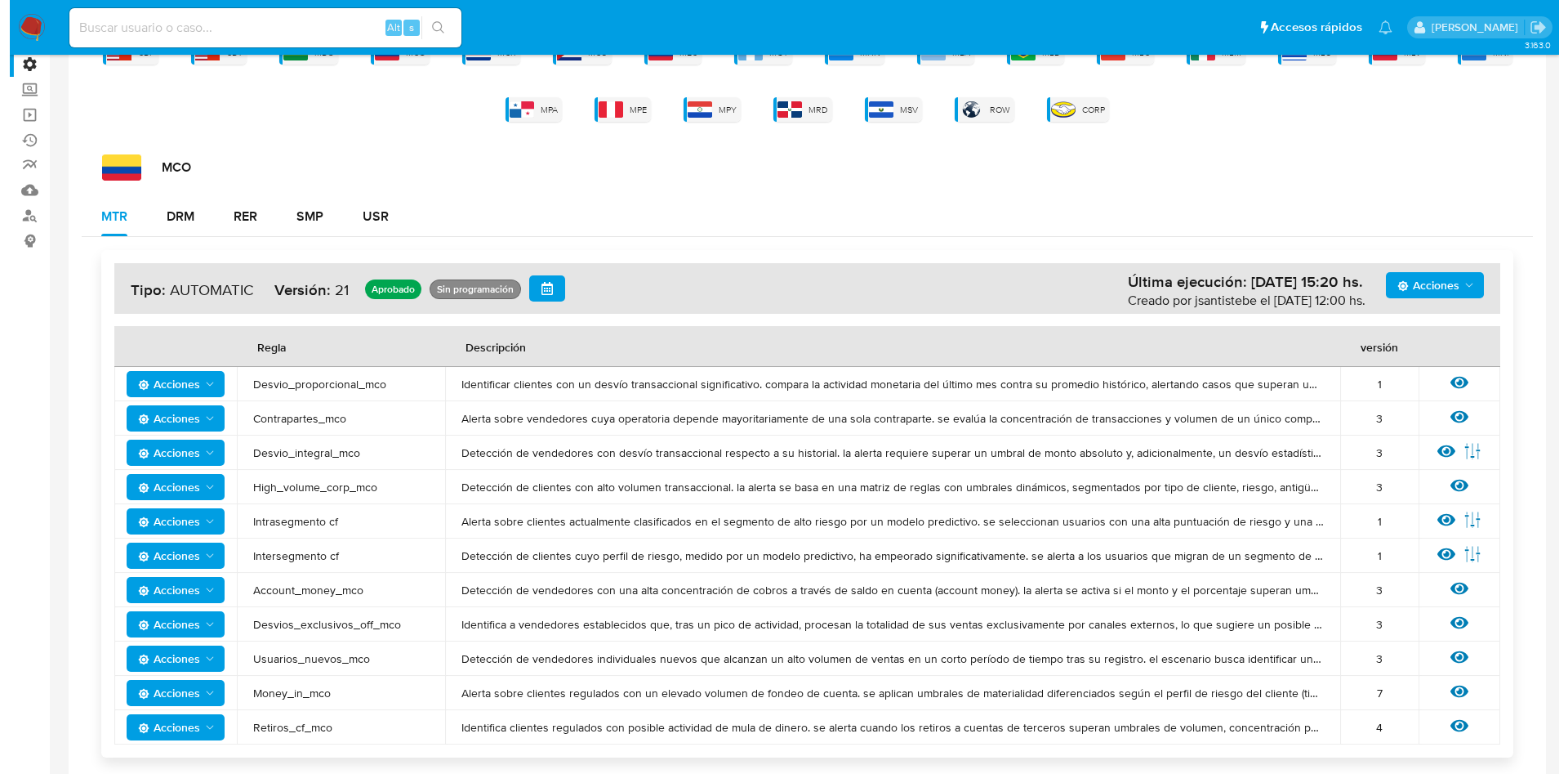
scroll to position [200, 0]
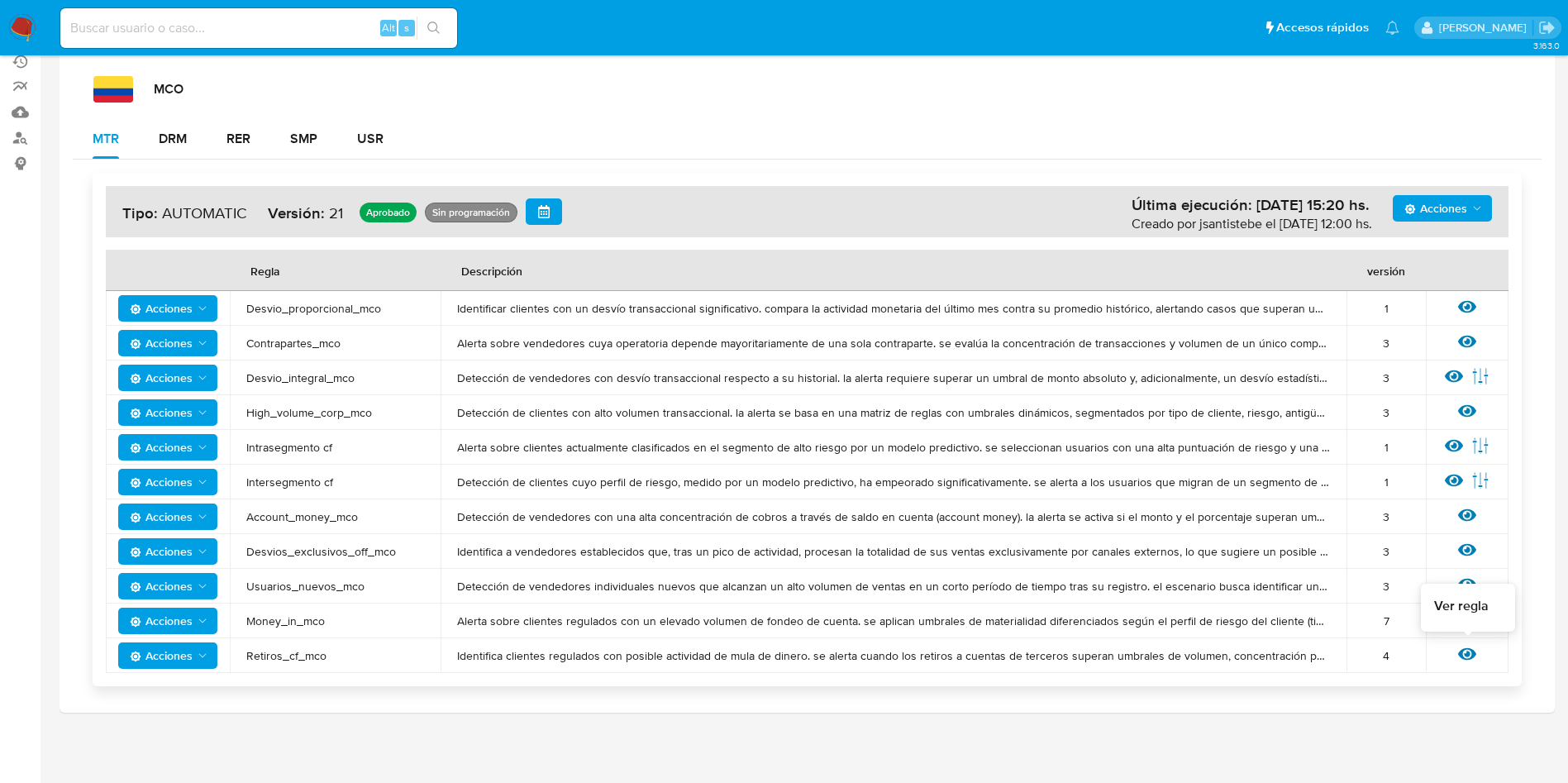
click at [1474, 651] on icon at bounding box center [1467, 654] width 18 height 13
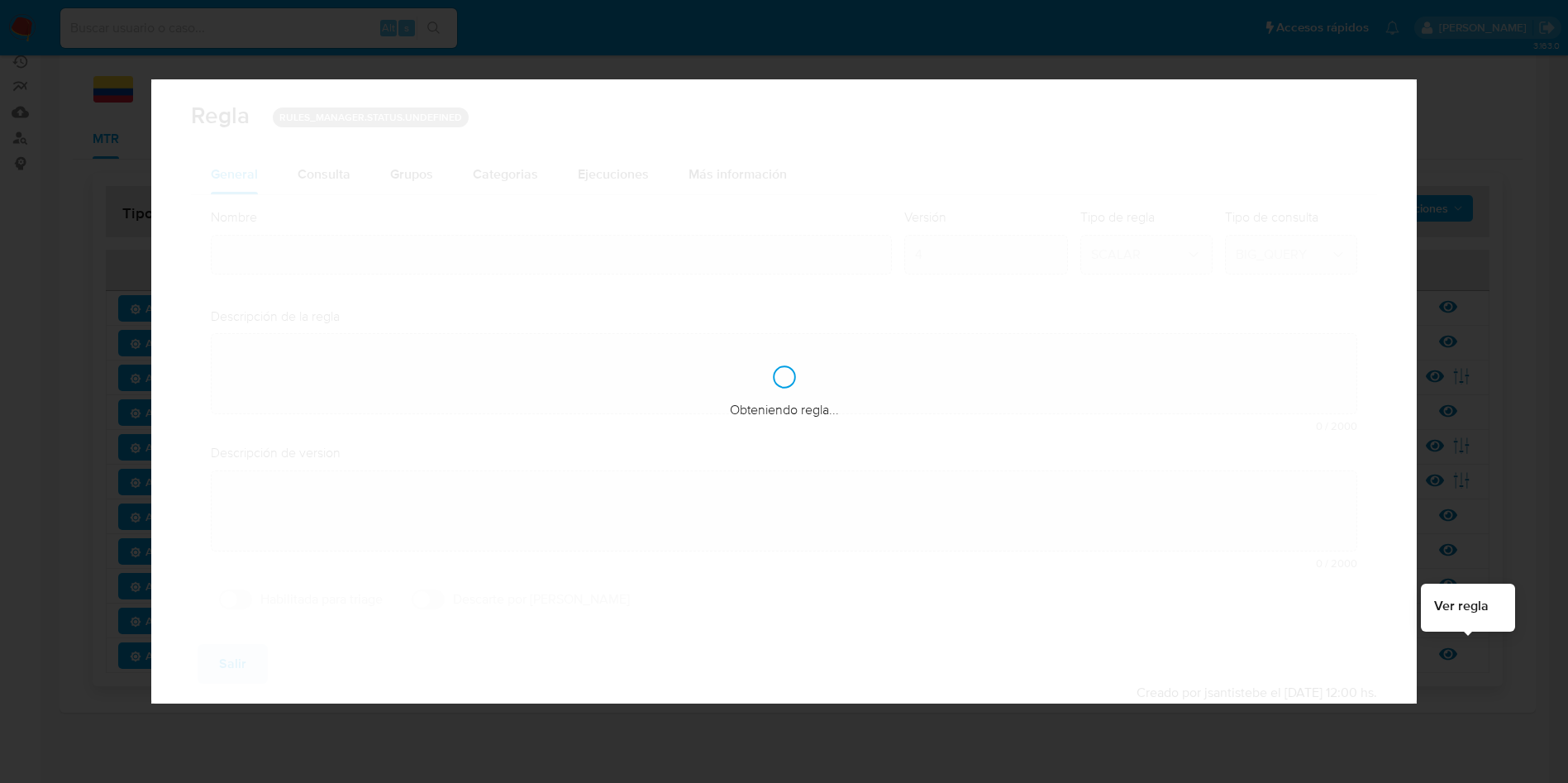
type input "Retiros_cf_mco"
type textarea "Identifica clientes regulados con posible actividad de mula de dinero. se alert…"
type textarea "Acumulación de cuentas bancarias o retiros a terceros. cuenta propia vs tercero…"
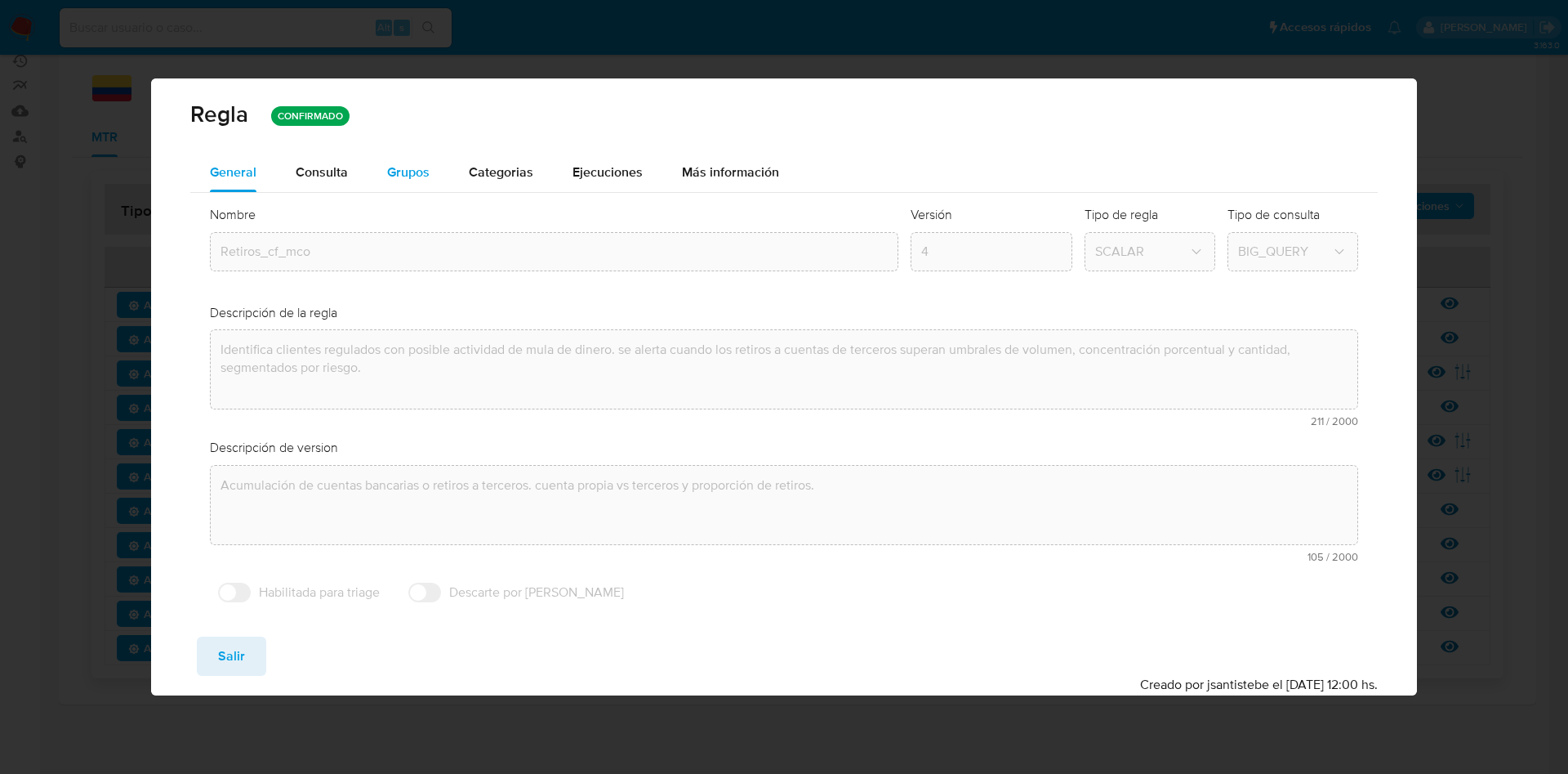
click at [396, 164] on span "Grupos" at bounding box center [409, 171] width 43 height 19
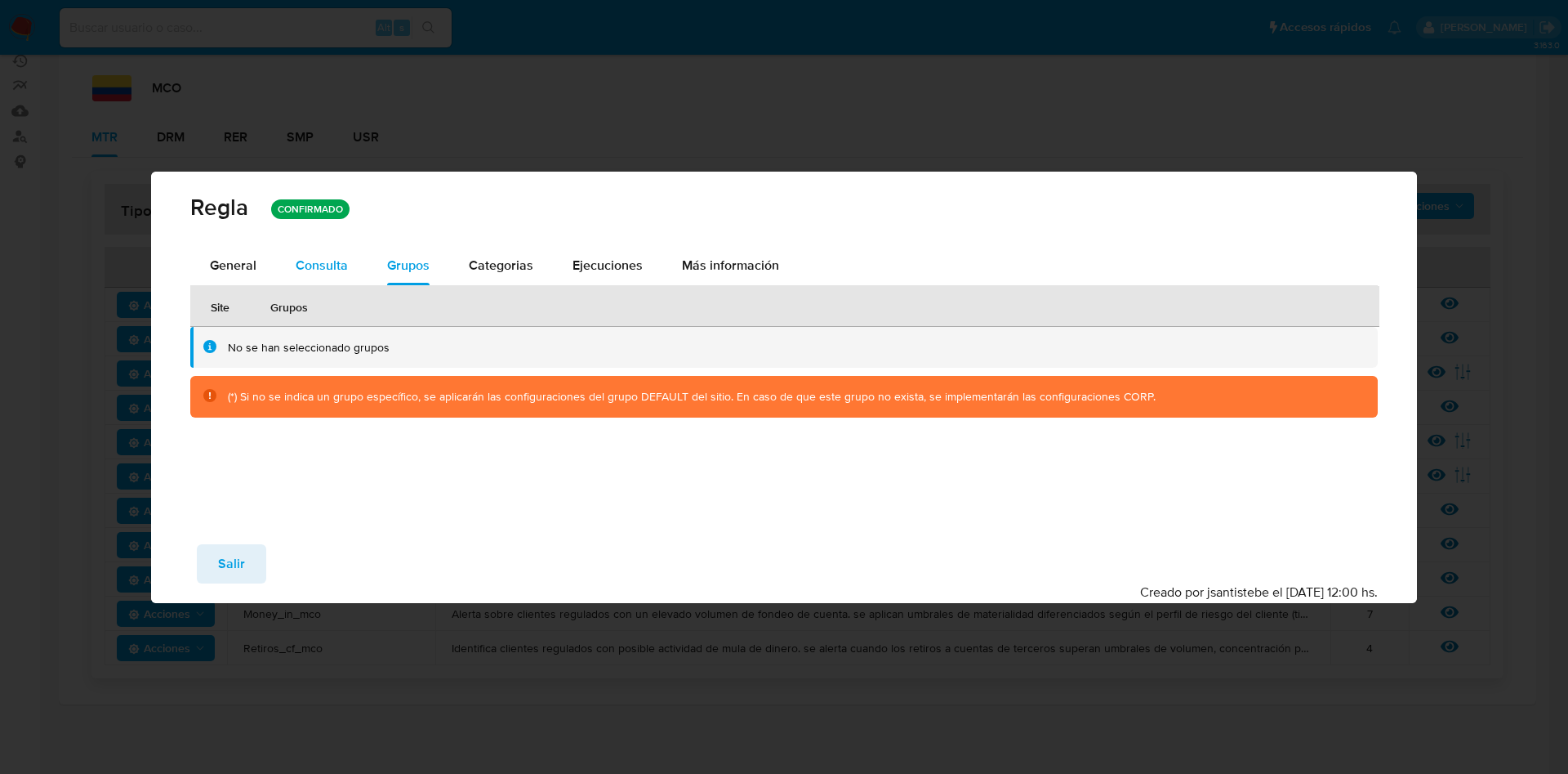
click at [335, 282] on div "Consulta" at bounding box center [321, 265] width 52 height 40
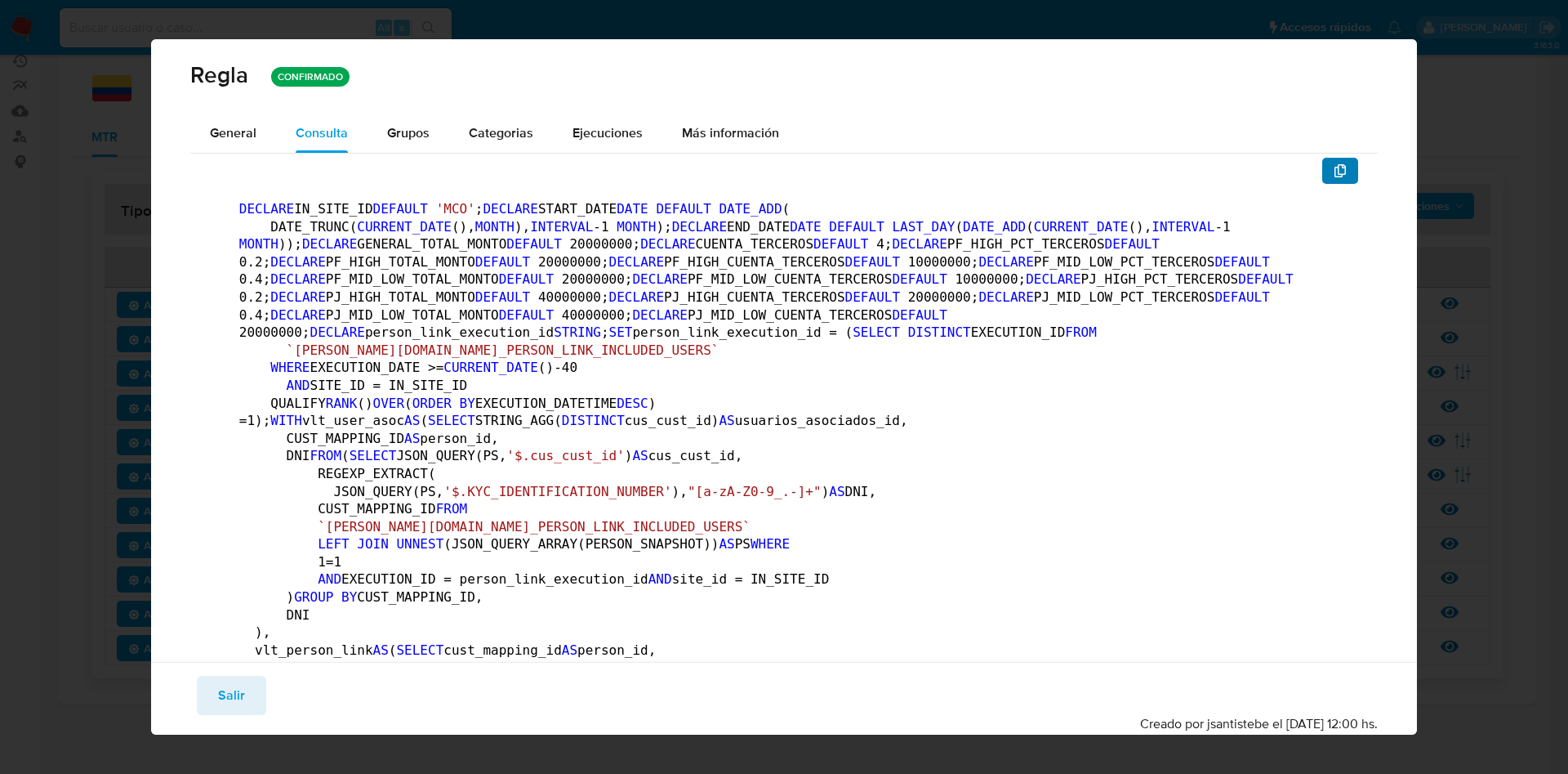
click at [1335, 171] on icon "button" at bounding box center [1341, 171] width 12 height 13
